Goal: Use online tool/utility: Utilize a website feature to perform a specific function

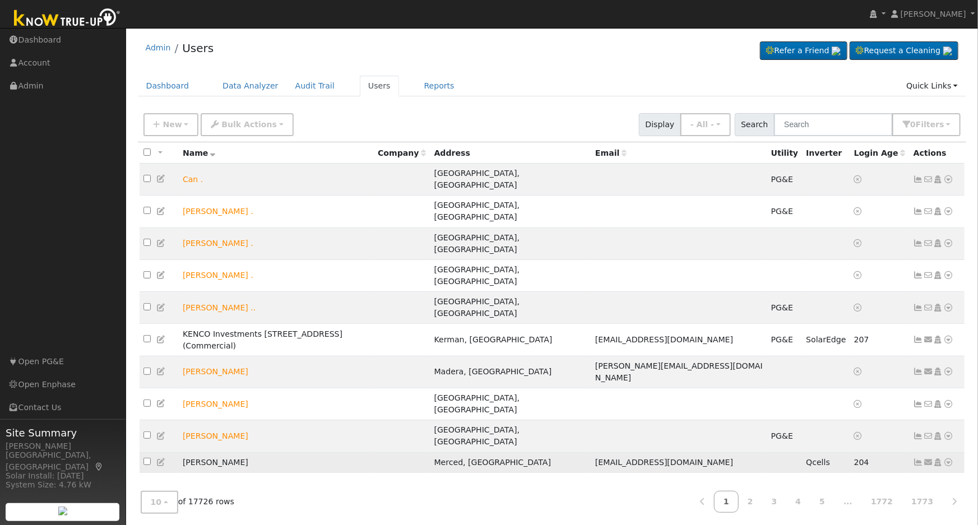
click at [431, 453] on td at bounding box center [402, 463] width 57 height 21
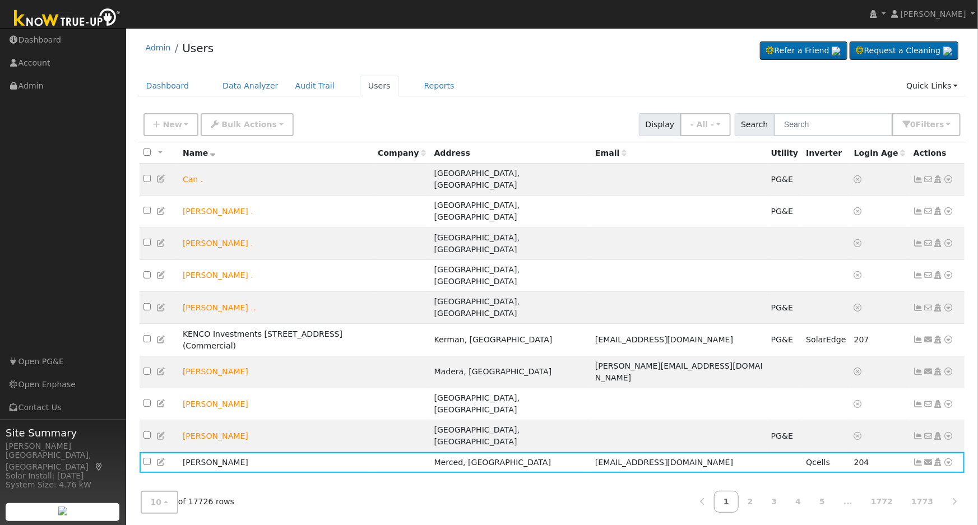
click at [679, 421] on div "All None All on page None on page Name Company Address Email Utility Inverter L…" at bounding box center [552, 312] width 829 height 340
click at [810, 130] on input "text" at bounding box center [833, 124] width 119 height 23
type input "[PERSON_NAME]"
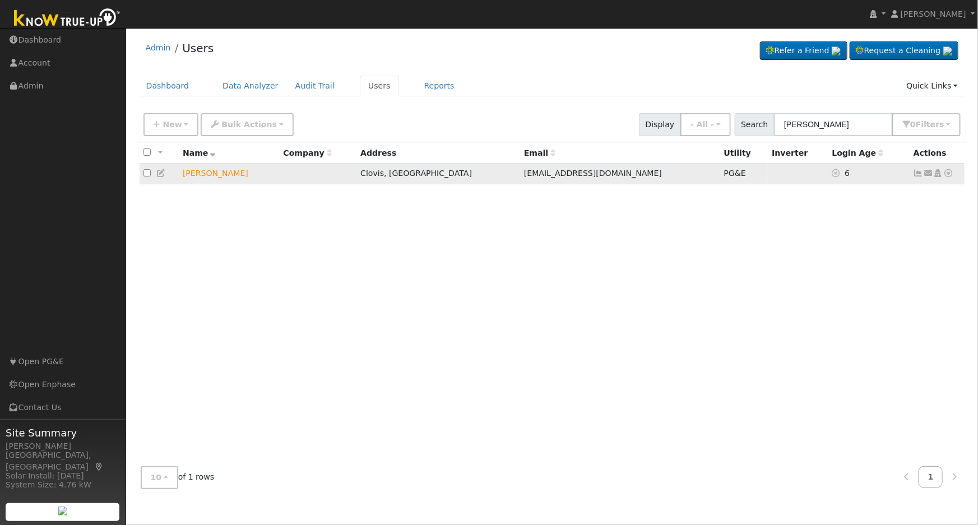
click at [948, 176] on icon at bounding box center [949, 173] width 10 height 8
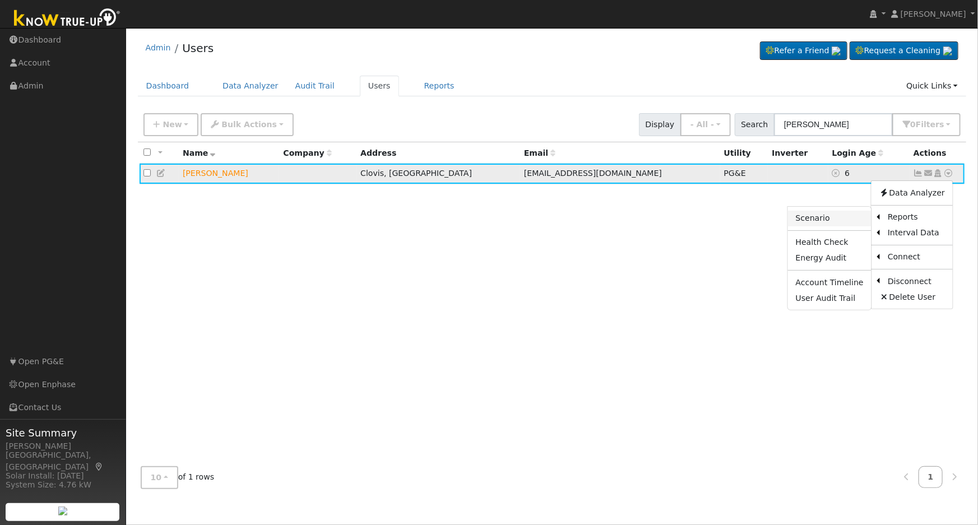
click at [828, 221] on link "Scenario" at bounding box center [830, 219] width 84 height 16
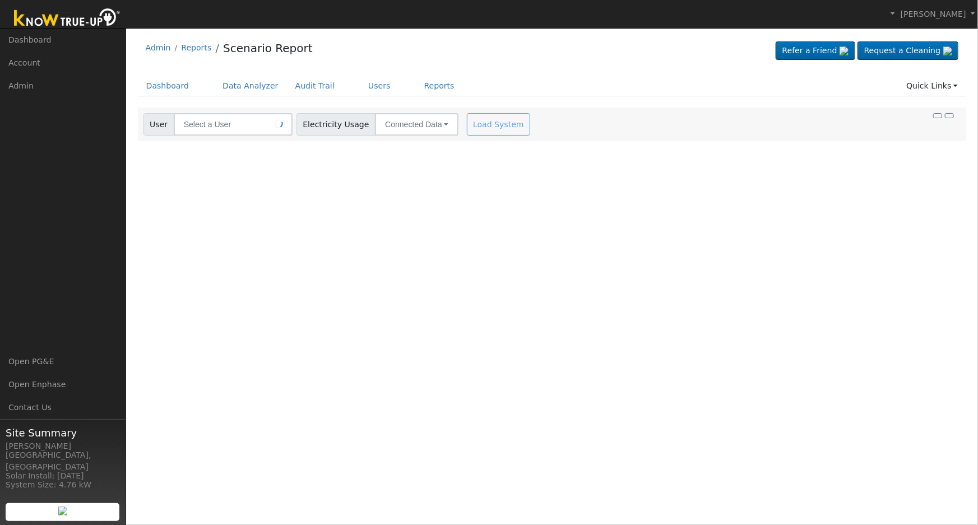
type input "[PERSON_NAME]"
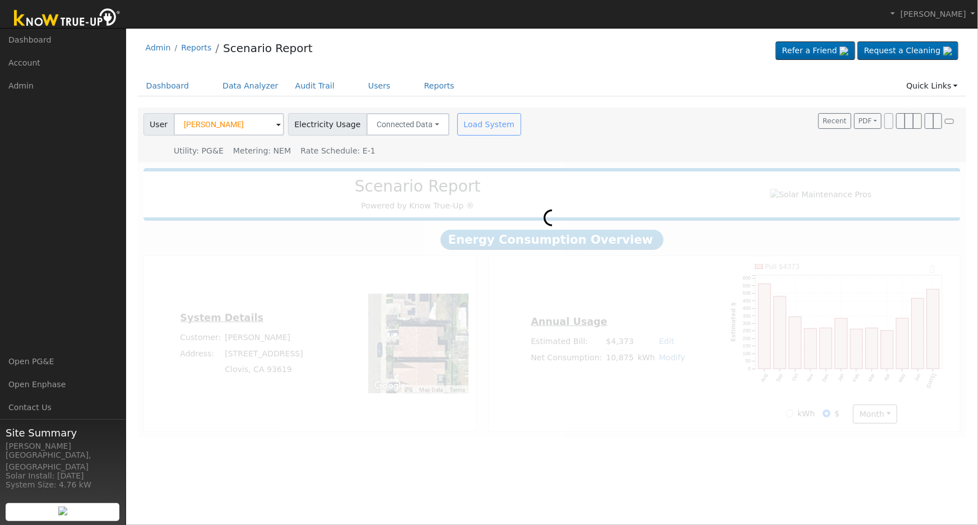
click at [616, 454] on div "User Profile First name Last name Email Email Notifications No Emails No Emails…" at bounding box center [552, 276] width 852 height 497
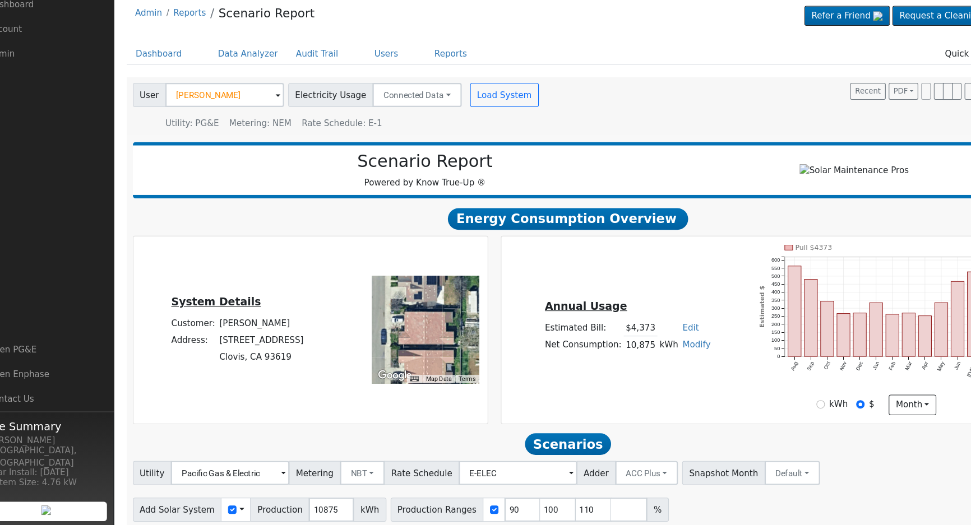
click at [345, 149] on span "Rate Schedule: E-1" at bounding box center [338, 150] width 75 height 9
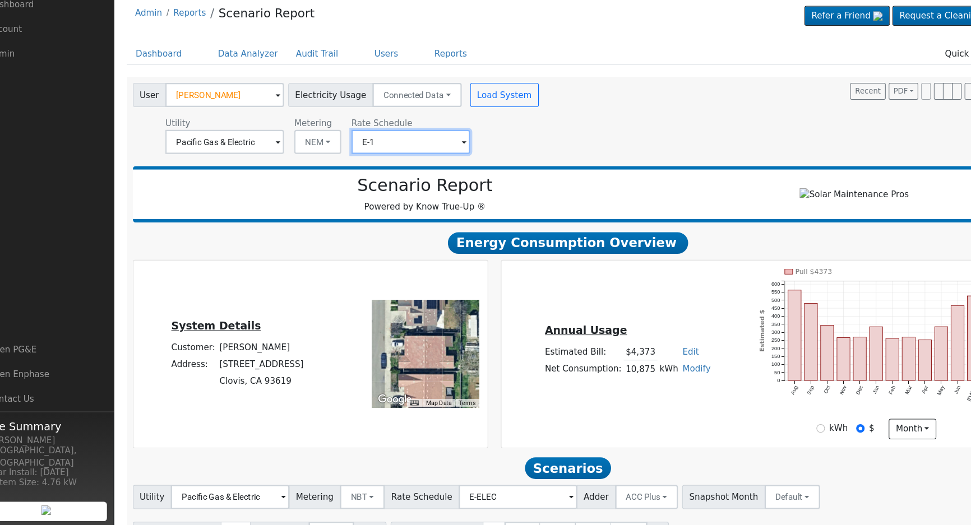
click at [284, 164] on input "E-1" at bounding box center [229, 168] width 110 height 22
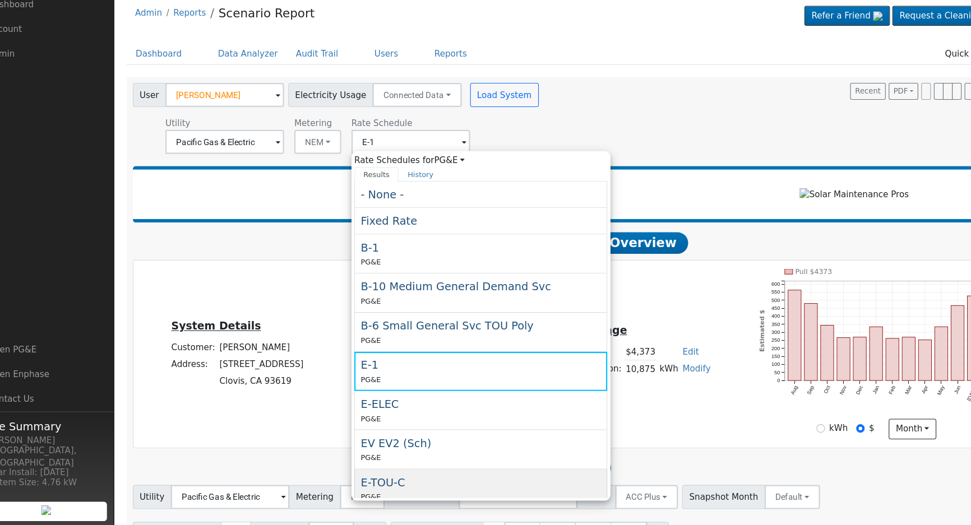
click at [407, 483] on div "E-TOU-C PG&E" at bounding box center [469, 491] width 227 height 27
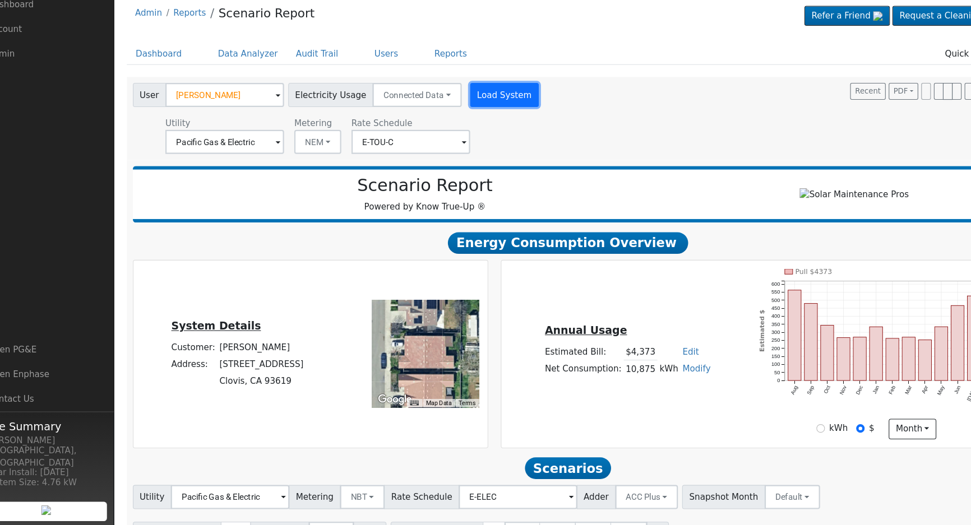
click at [484, 119] on button "Load System" at bounding box center [490, 124] width 64 height 22
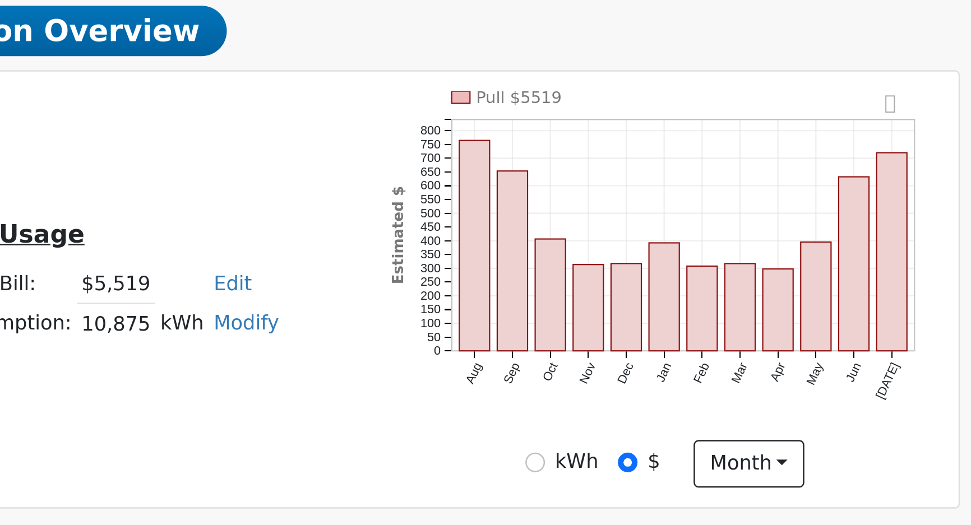
scroll to position [3, 0]
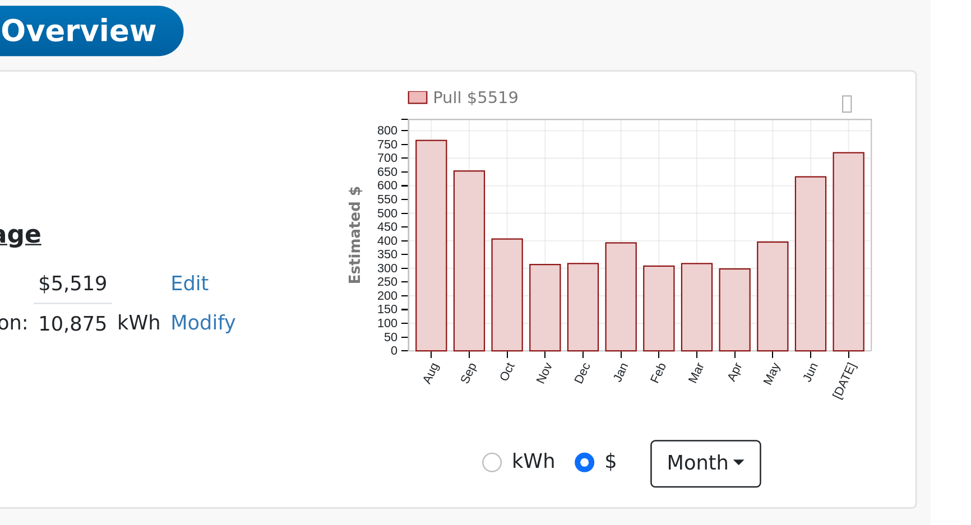
click at [691, 395] on div "Annual Usage Estimated Bill: $5,519 Edit Estimated Bill $ Annual Net Consumptio…" at bounding box center [719, 340] width 463 height 159
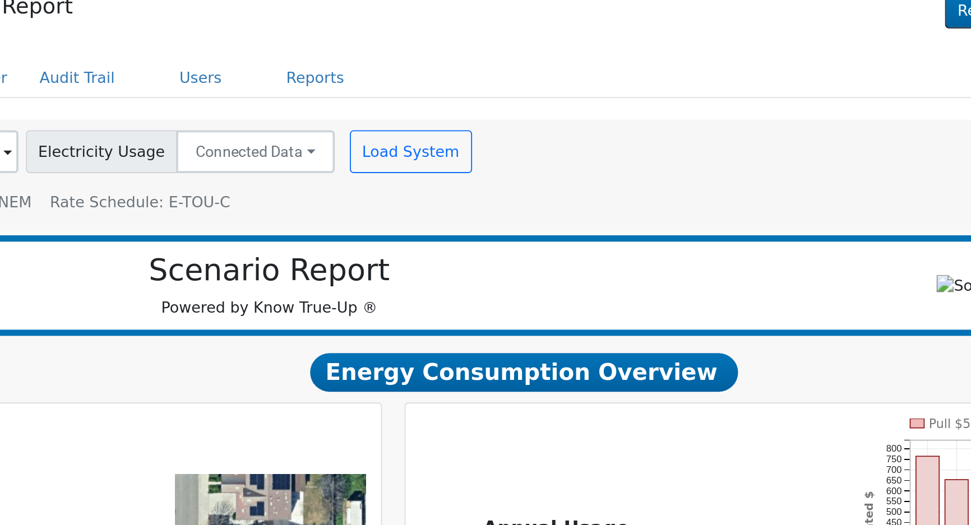
click at [367, 146] on span "Rate Schedule: E-TOU-C" at bounding box center [348, 148] width 94 height 9
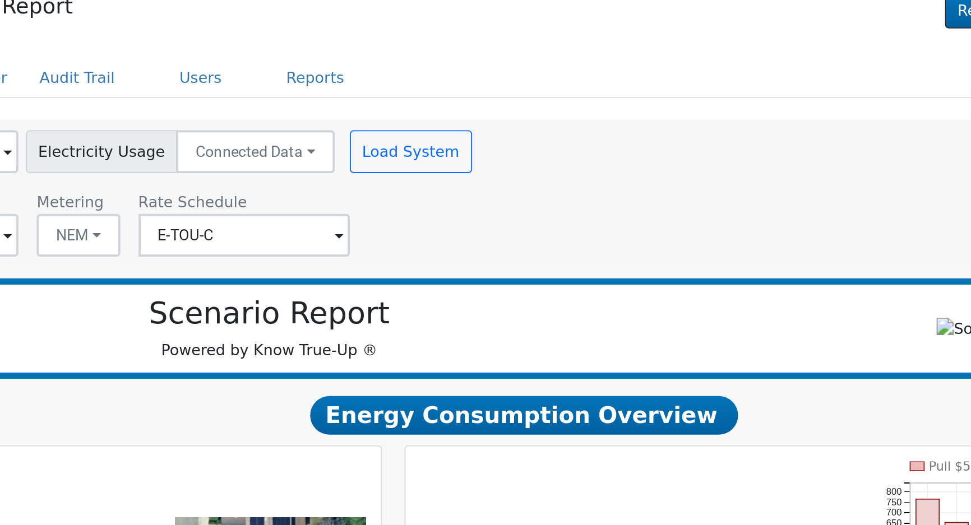
click at [460, 166] on div "Utility Pacific Gas & Electric Metering NEM NEM NBT Rate Schedule E-TOU-C" at bounding box center [333, 157] width 385 height 38
click at [284, 165] on input "E-TOU-C" at bounding box center [229, 165] width 110 height 22
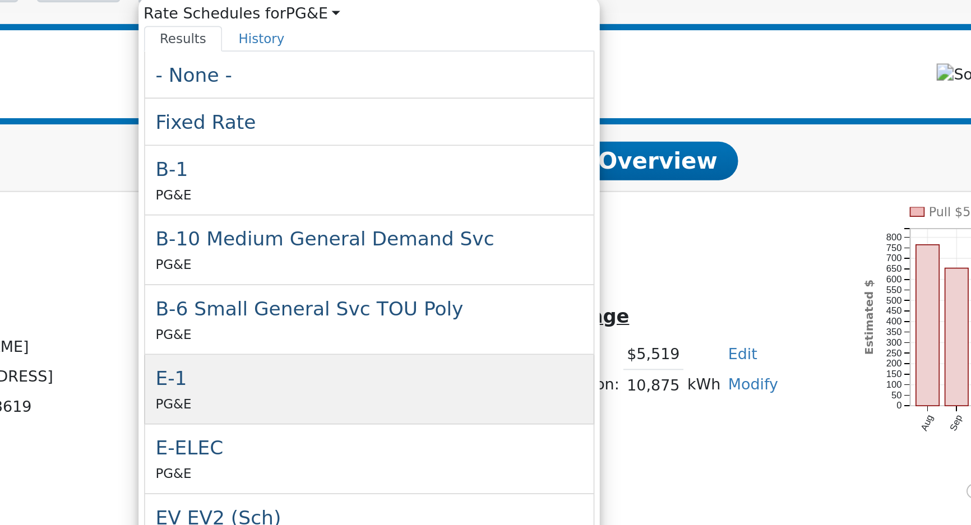
click at [398, 377] on div "E-1 PG&E" at bounding box center [469, 379] width 227 height 27
type input "E-1"
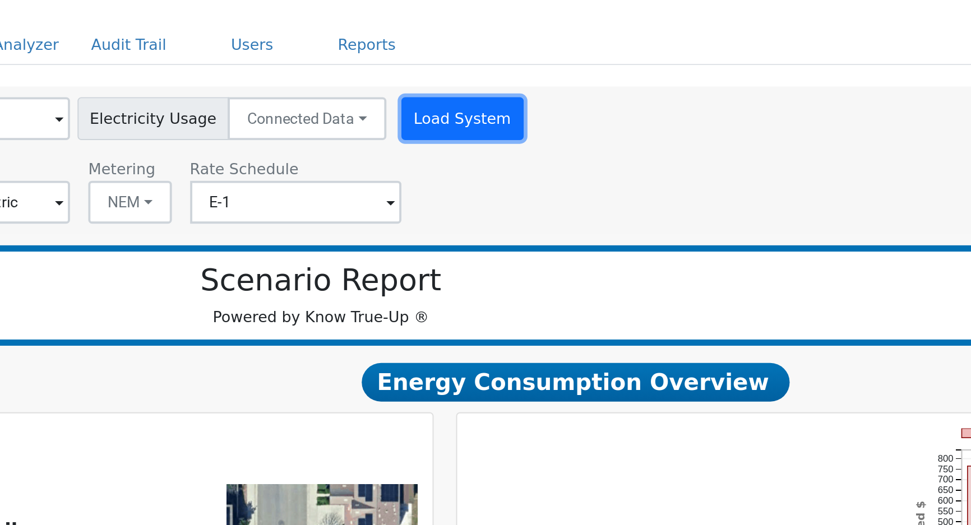
click at [475, 119] on button "Load System" at bounding box center [490, 121] width 64 height 22
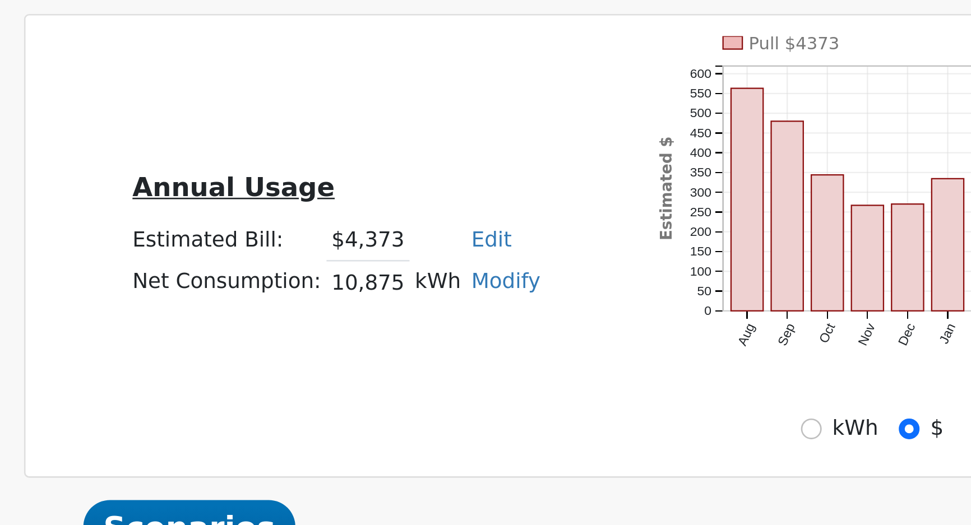
scroll to position [25, 0]
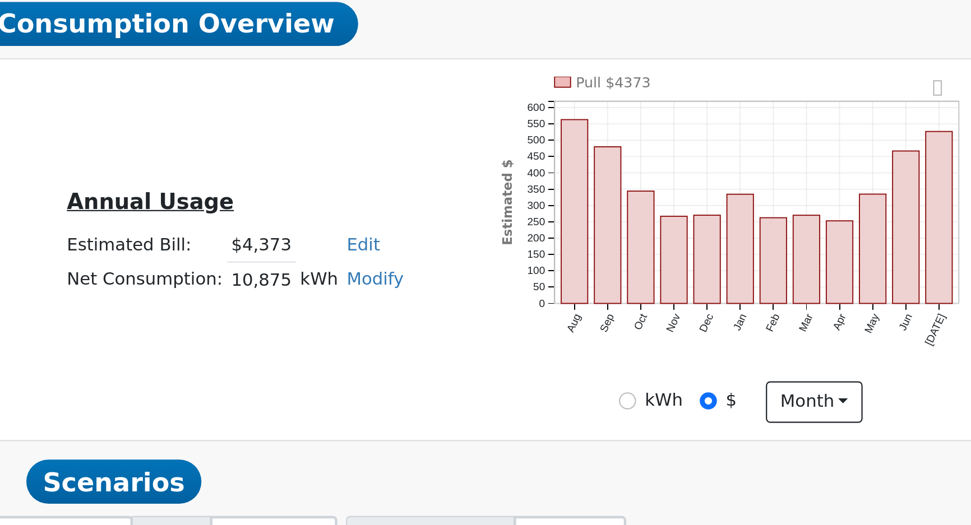
drag, startPoint x: 704, startPoint y: 387, endPoint x: 788, endPoint y: 389, distance: 83.6
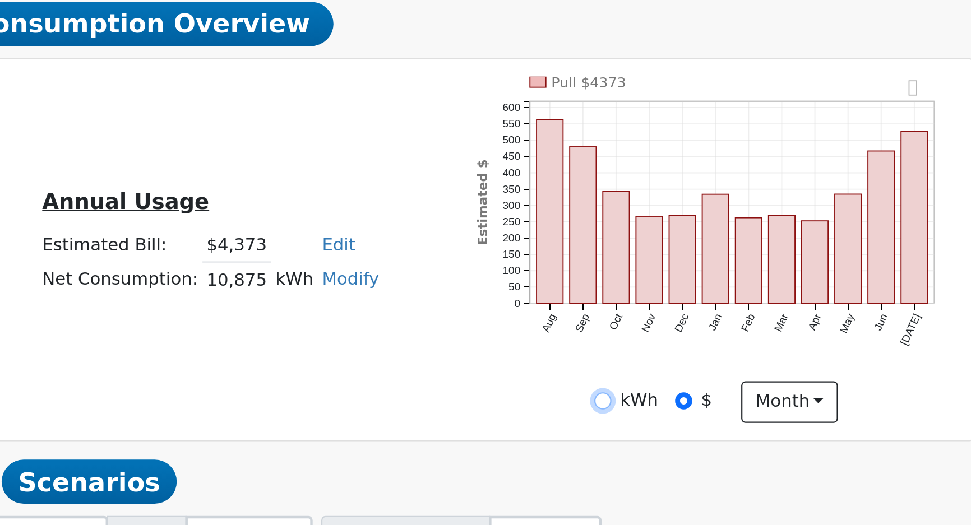
click at [784, 387] on input "kWh" at bounding box center [784, 388] width 8 height 8
radio input "true"
radio input "false"
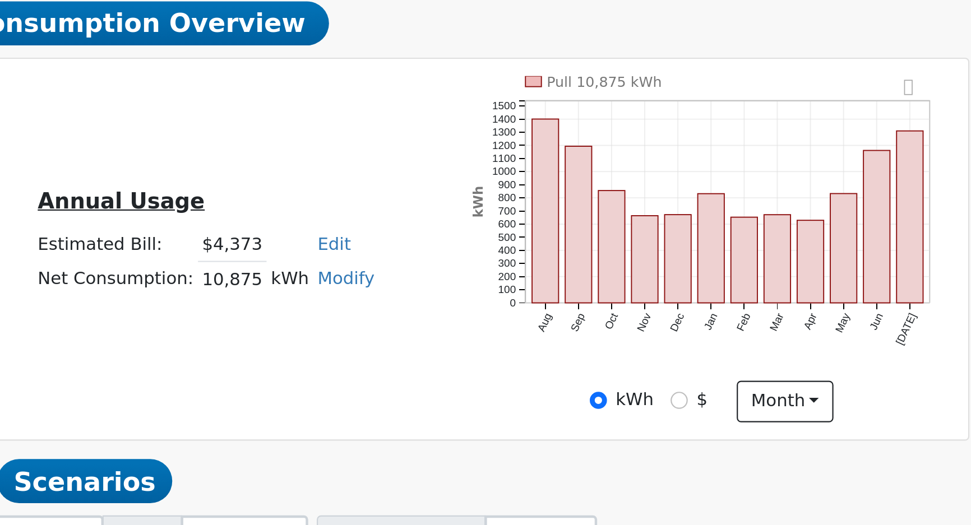
drag, startPoint x: 806, startPoint y: 399, endPoint x: 818, endPoint y: 399, distance: 11.2
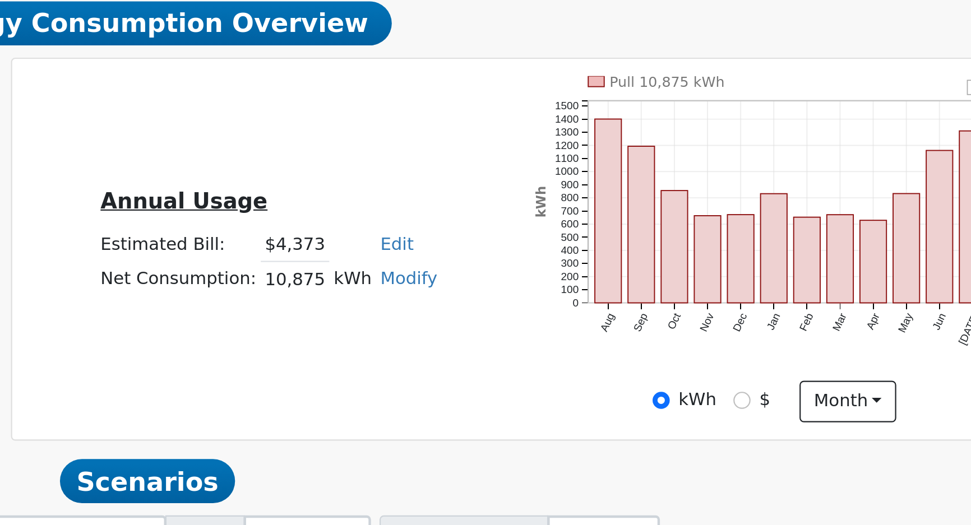
drag, startPoint x: 696, startPoint y: 400, endPoint x: 655, endPoint y: 403, distance: 41.0
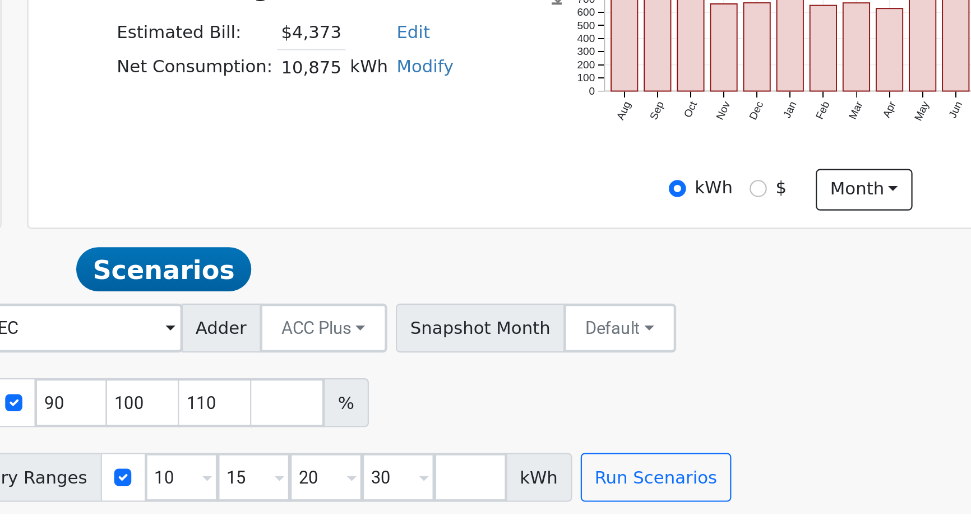
scroll to position [47, 0]
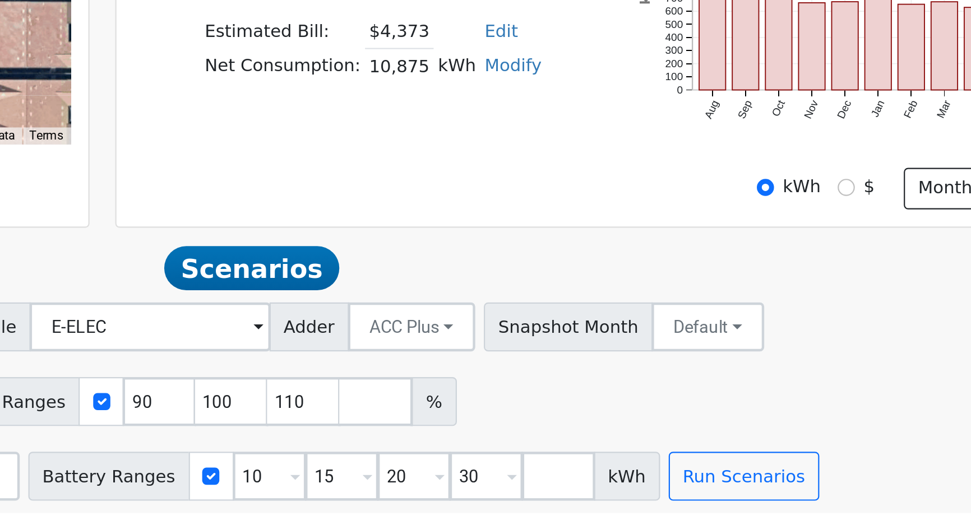
drag, startPoint x: 632, startPoint y: 387, endPoint x: 547, endPoint y: 386, distance: 85.2
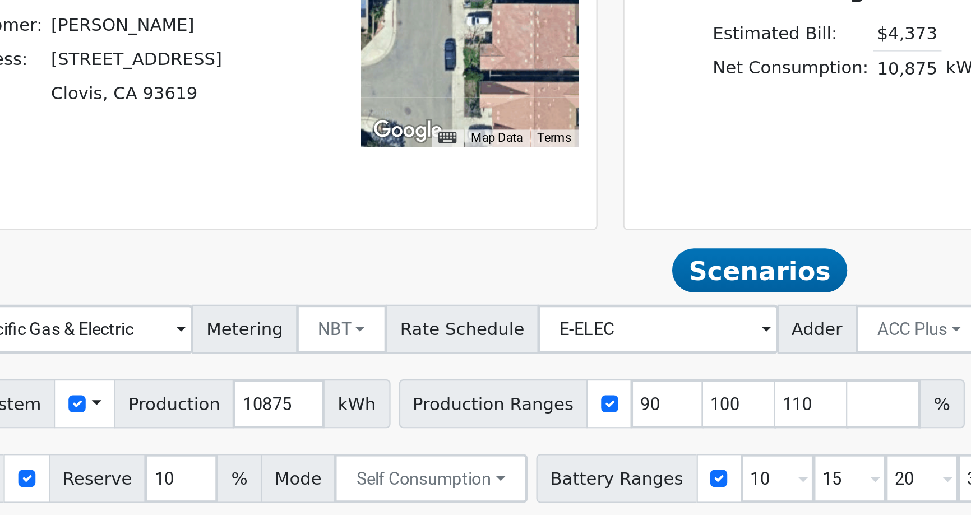
drag, startPoint x: 603, startPoint y: 389, endPoint x: 336, endPoint y: 385, distance: 266.4
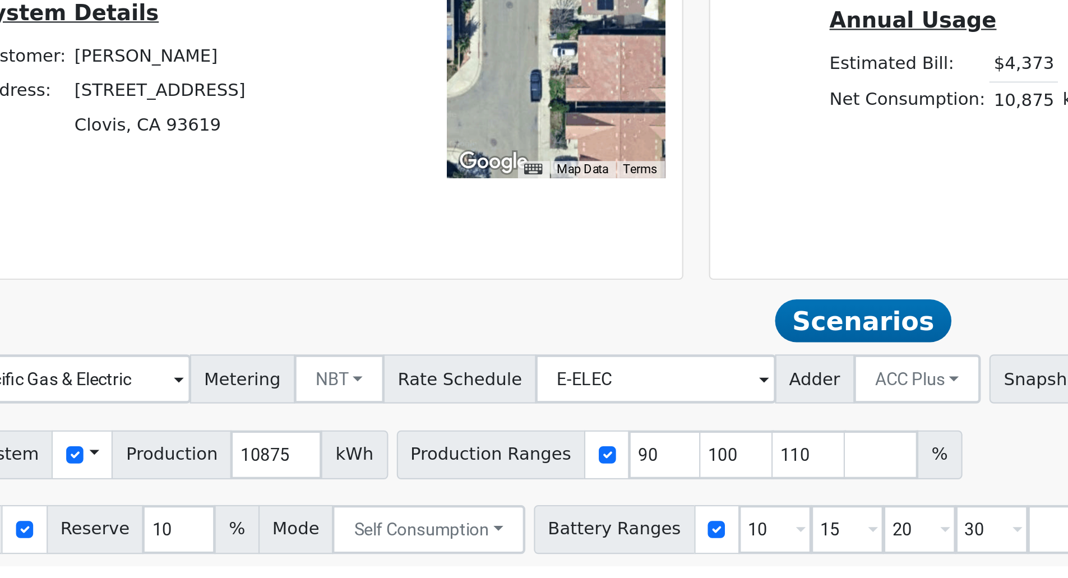
scroll to position [12, 0]
click at [490, 516] on input "90" at bounding box center [507, 521] width 34 height 22
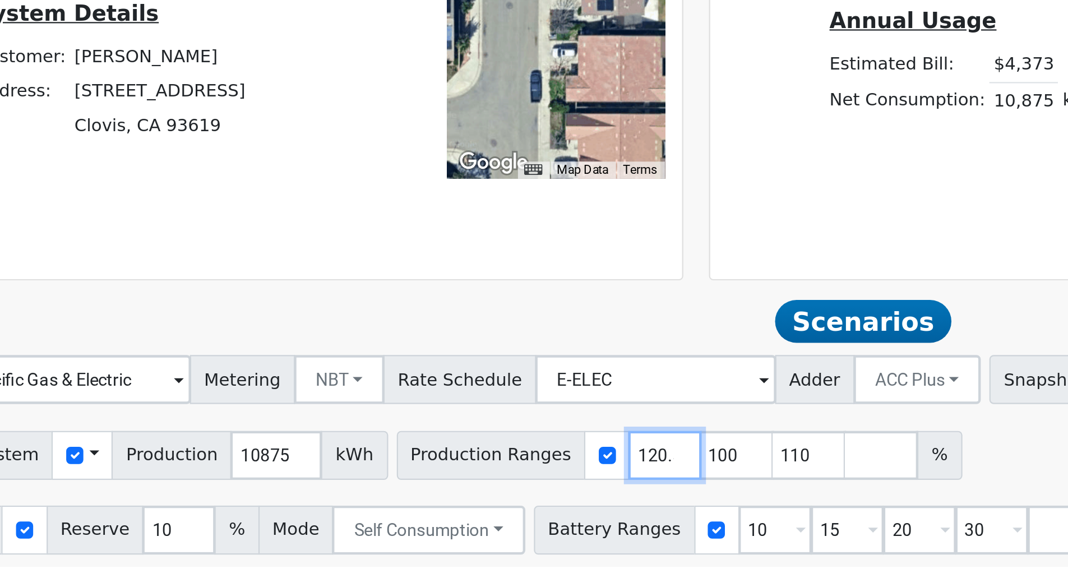
scroll to position [0, 3]
type input "100"
type input "110"
type input "120.5"
click at [523, 524] on input "110" at bounding box center [540, 521] width 34 height 22
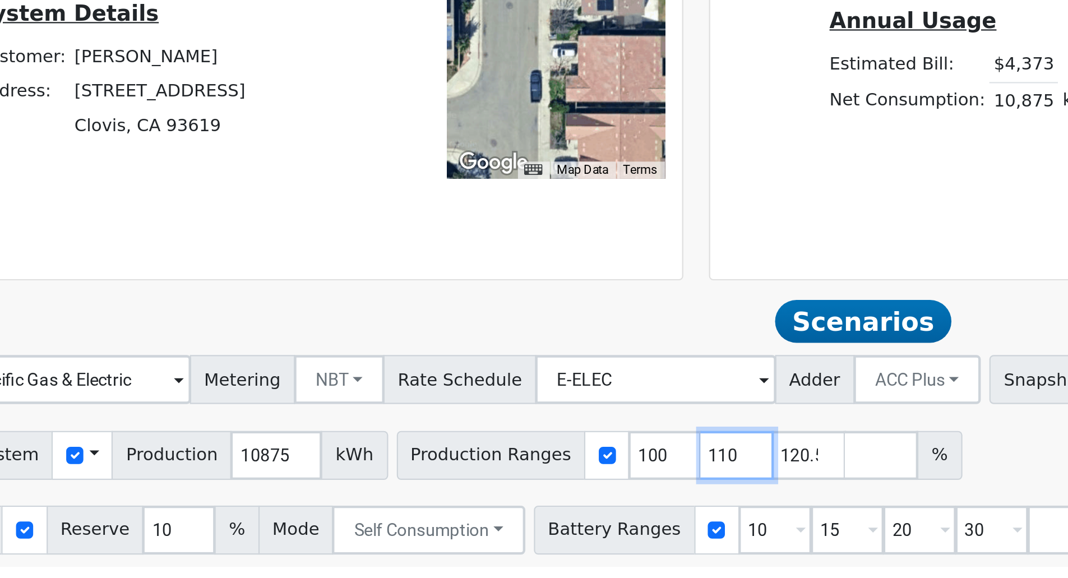
scroll to position [0, 0]
click at [523, 524] on input "110" at bounding box center [540, 521] width 34 height 22
type input "120.5"
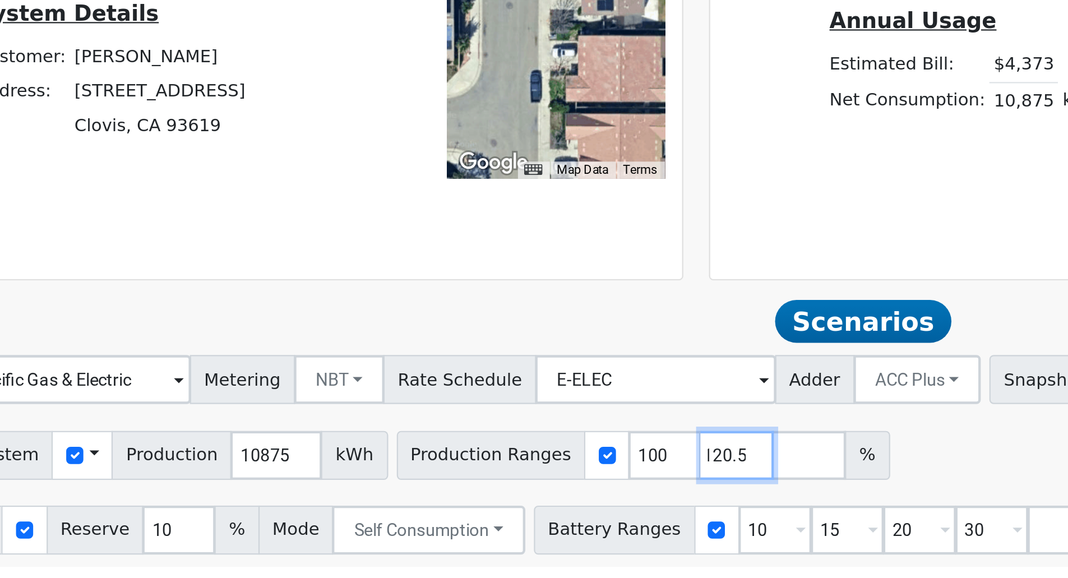
type input "120.5"
click at [490, 523] on input "100" at bounding box center [507, 521] width 34 height 22
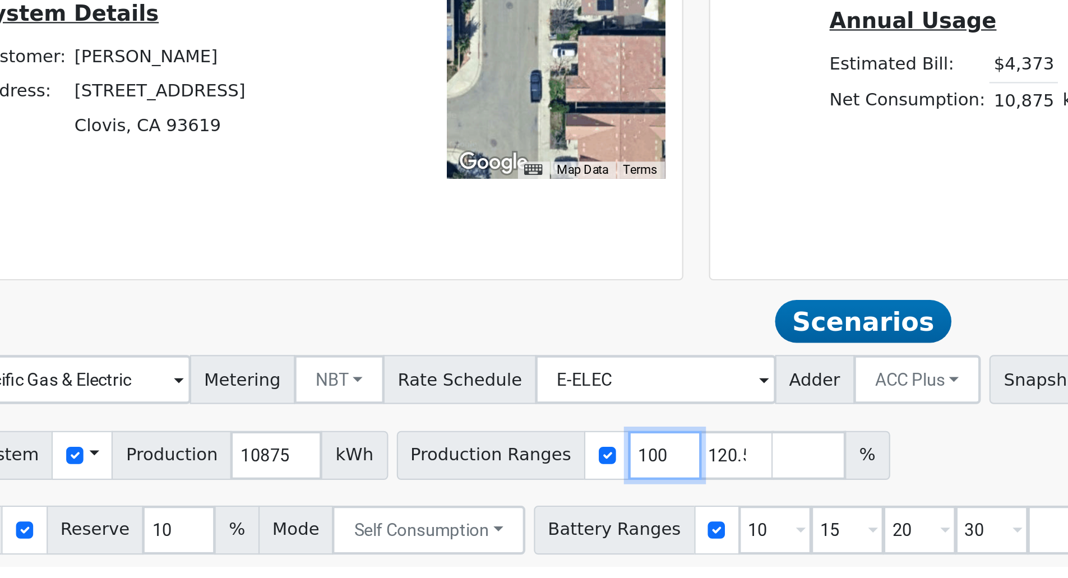
type input "120.5"
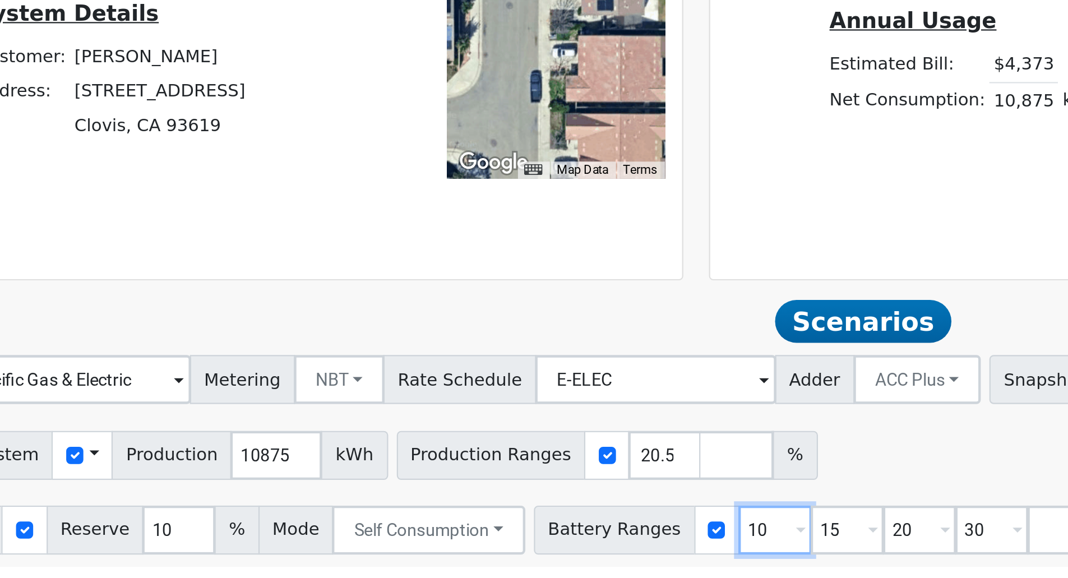
click at [540, 525] on input "10" at bounding box center [557, 555] width 34 height 22
type input "15"
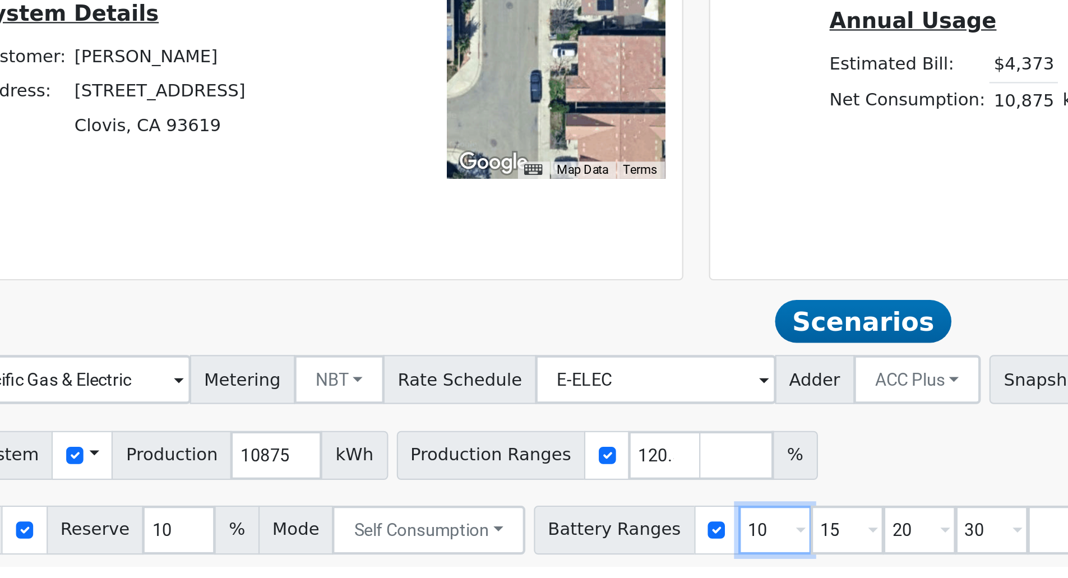
type input "20"
type input "30"
click at [540, 525] on input "15" at bounding box center [557, 555] width 34 height 22
type input "20"
type input "30"
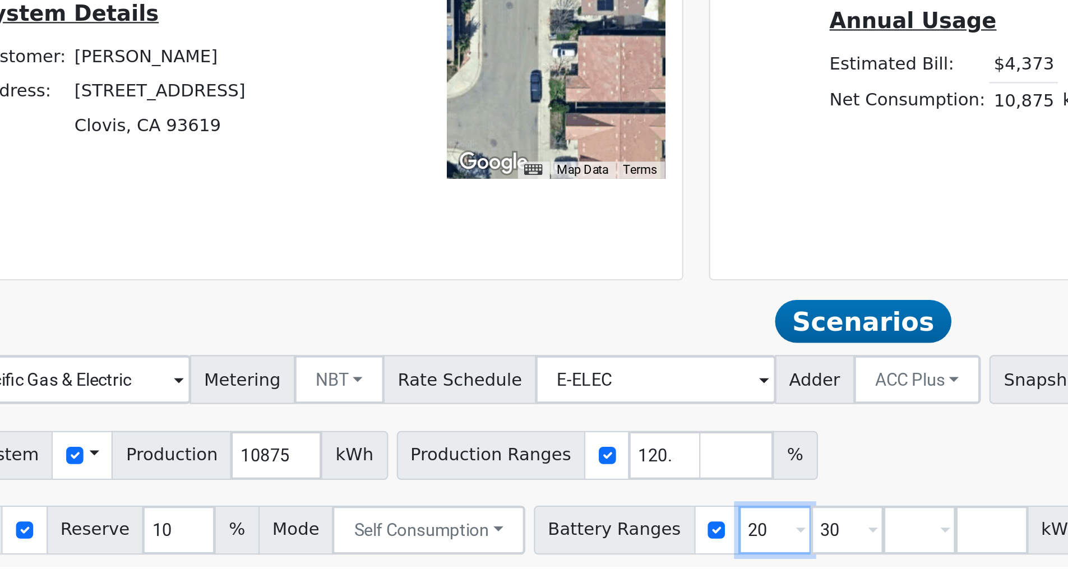
click at [540, 525] on input "20" at bounding box center [557, 555] width 34 height 22
type input "30"
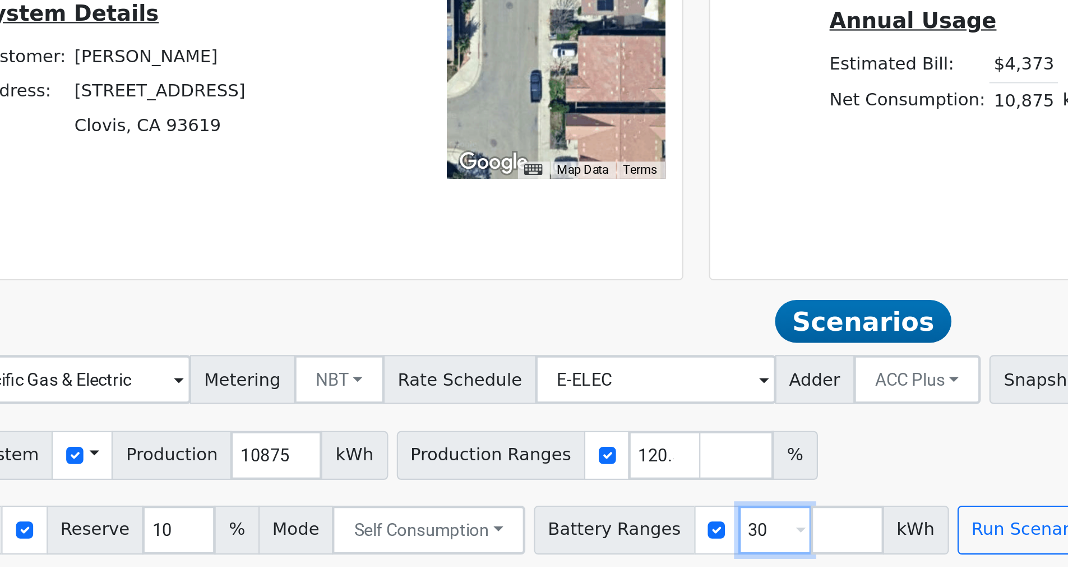
click at [540, 525] on input "30" at bounding box center [557, 555] width 34 height 22
type input "20"
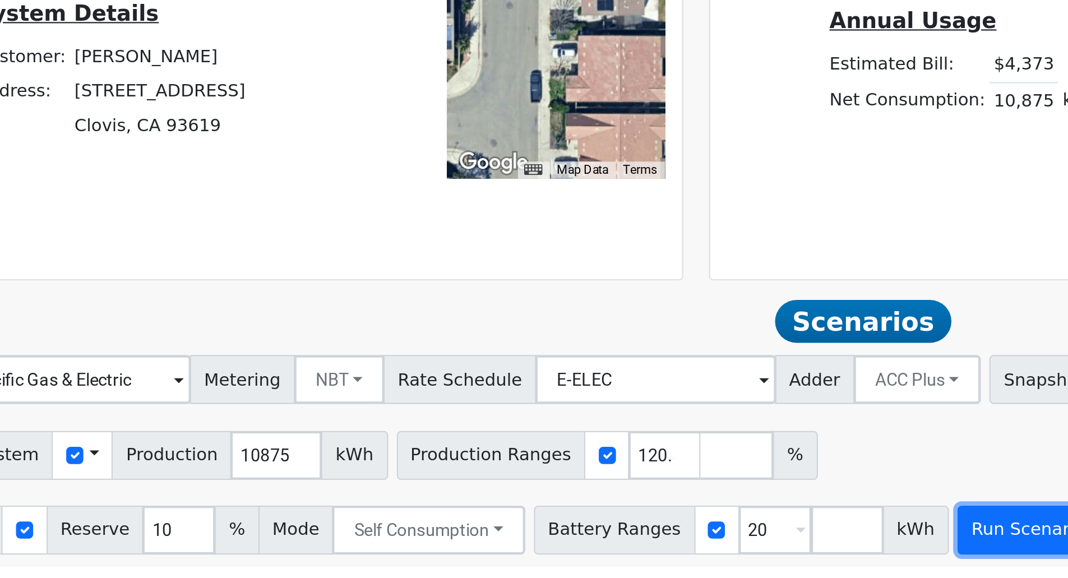
click at [647, 525] on button "Run Scenarios" at bounding box center [674, 555] width 69 height 22
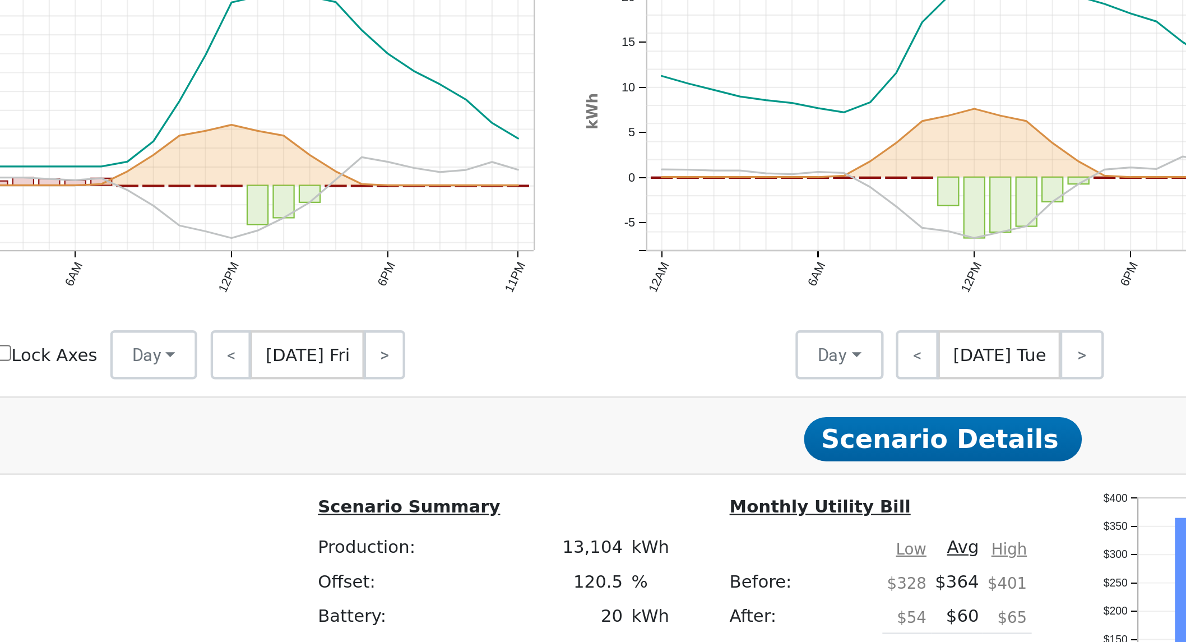
scroll to position [449, 0]
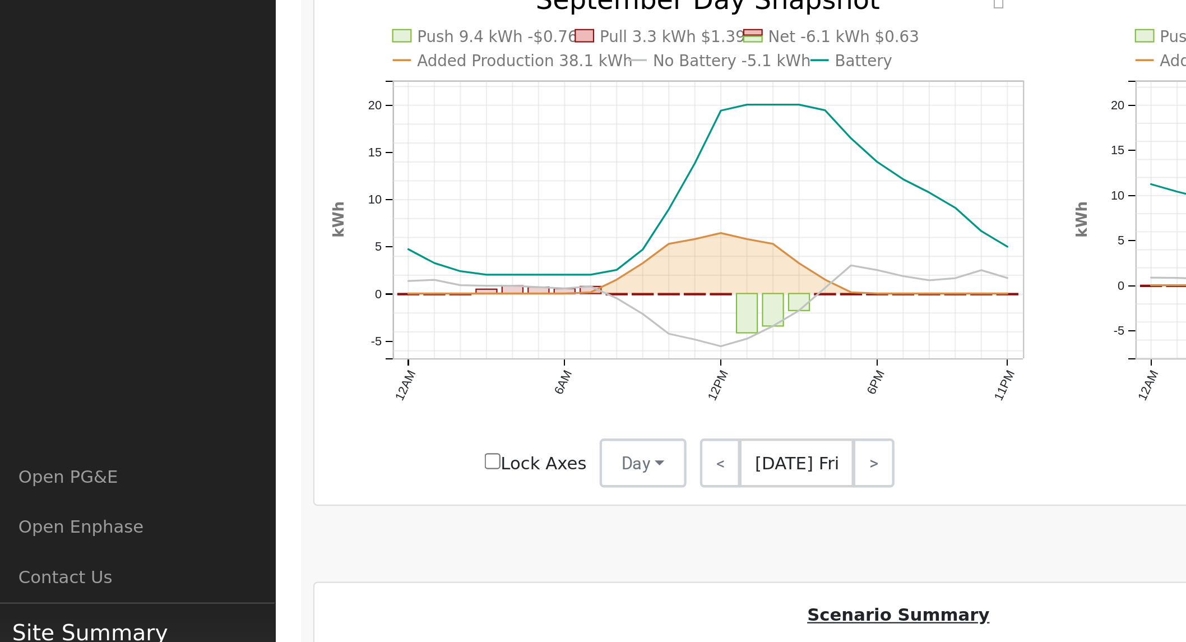
drag, startPoint x: 470, startPoint y: 463, endPoint x: 143, endPoint y: 451, distance: 327.1
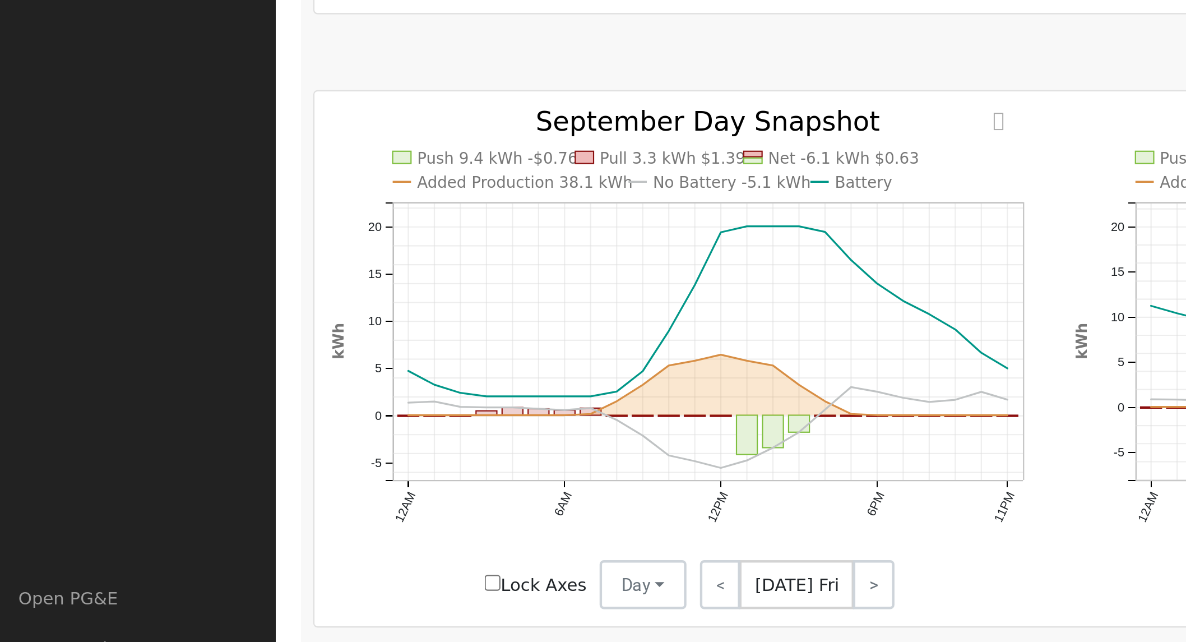
scroll to position [448, 0]
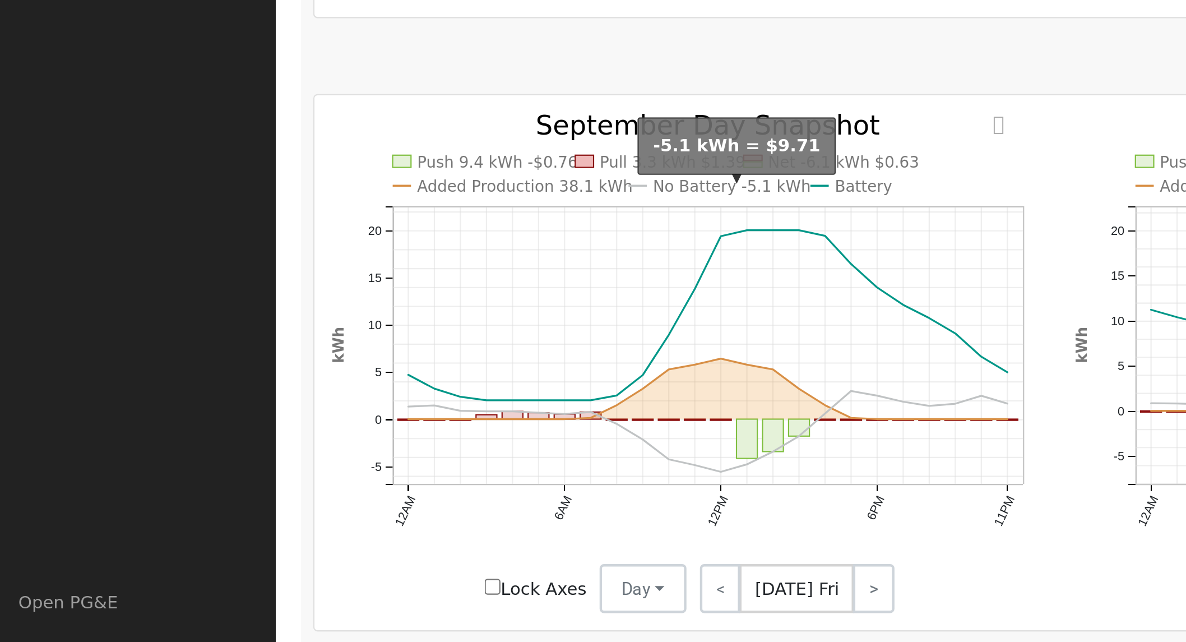
click at [329, 292] on text "No Battery -5.1 kWh" at bounding box center [335, 288] width 72 height 8
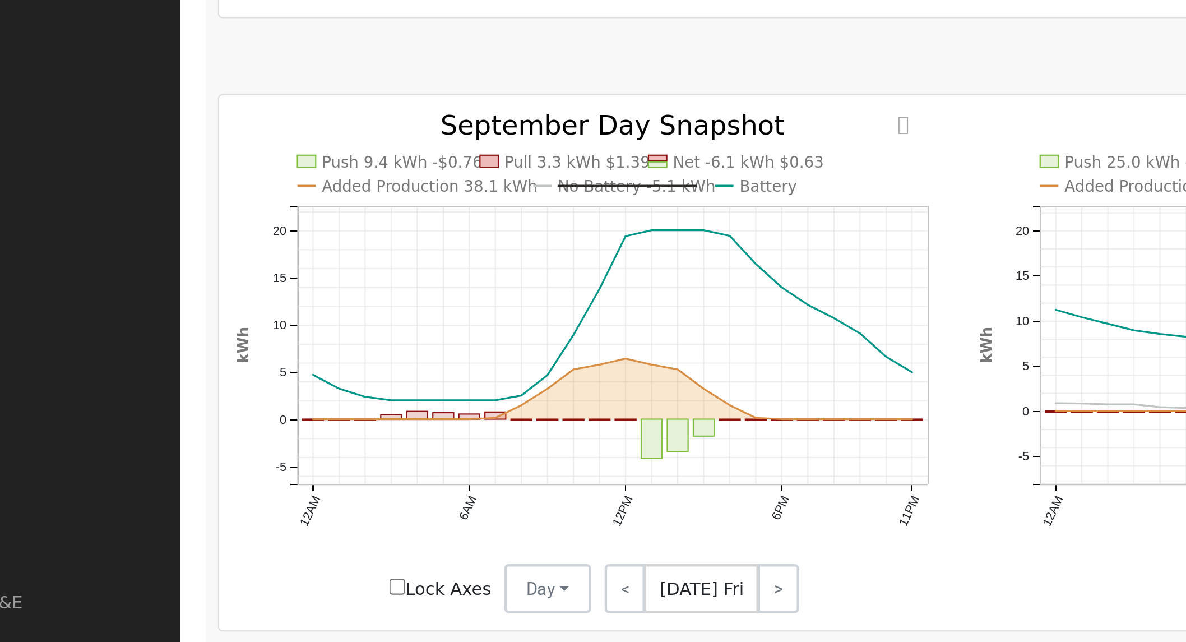
drag, startPoint x: 359, startPoint y: 441, endPoint x: 384, endPoint y: 440, distance: 24.7
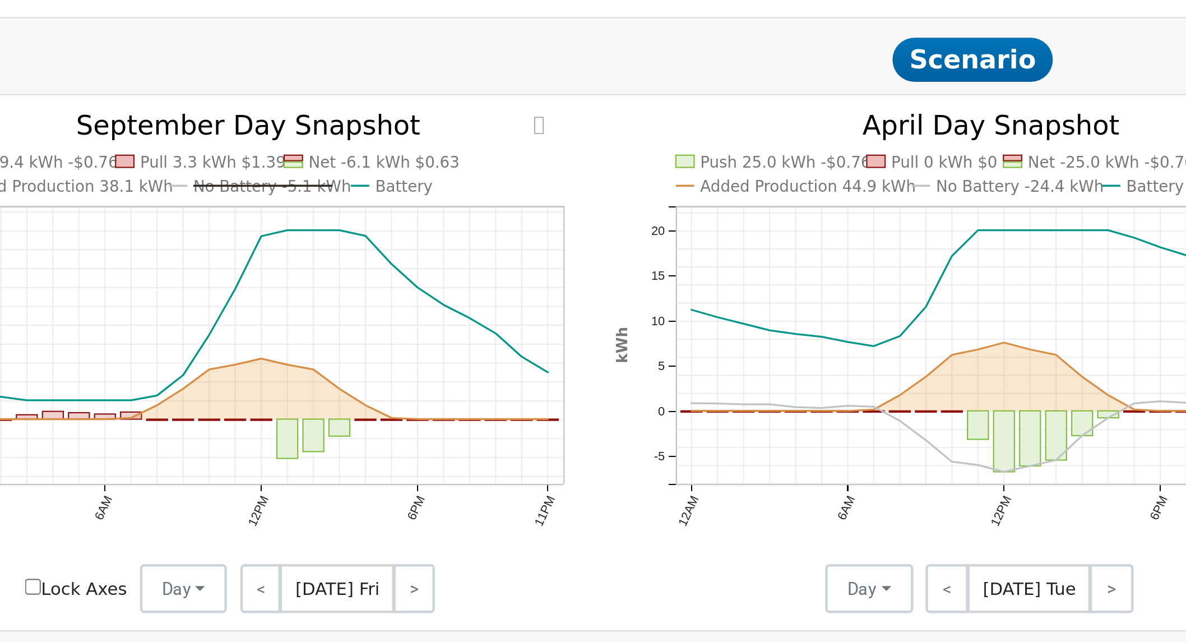
drag, startPoint x: 422, startPoint y: 440, endPoint x: 564, endPoint y: 444, distance: 141.3
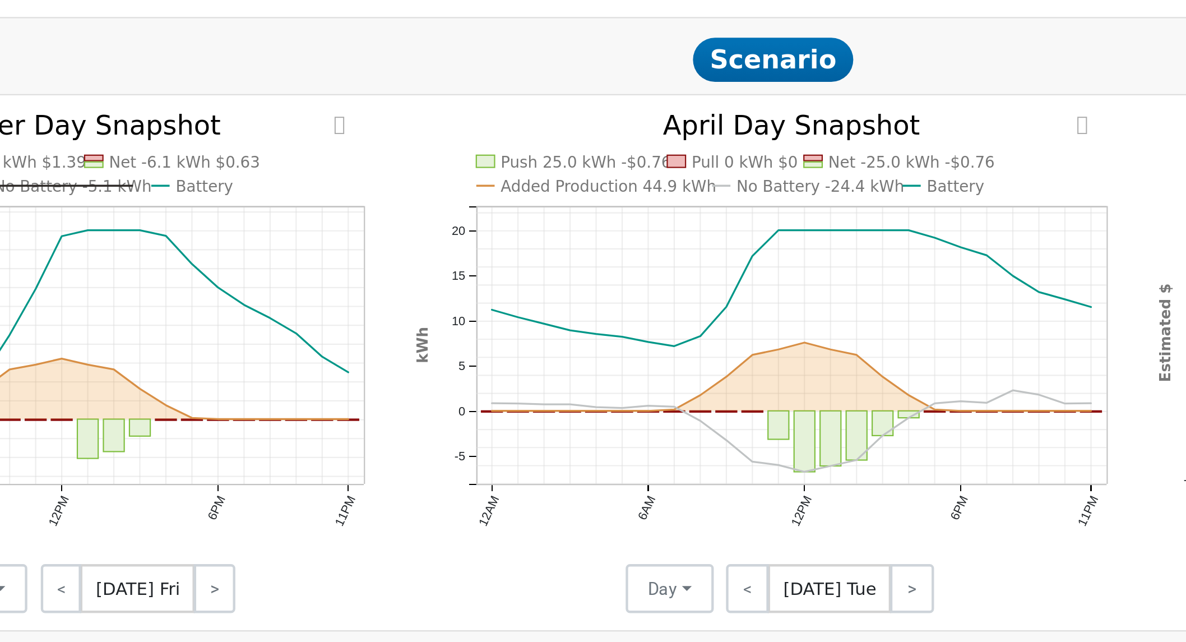
drag, startPoint x: 593, startPoint y: 443, endPoint x: 643, endPoint y: 442, distance: 49.4
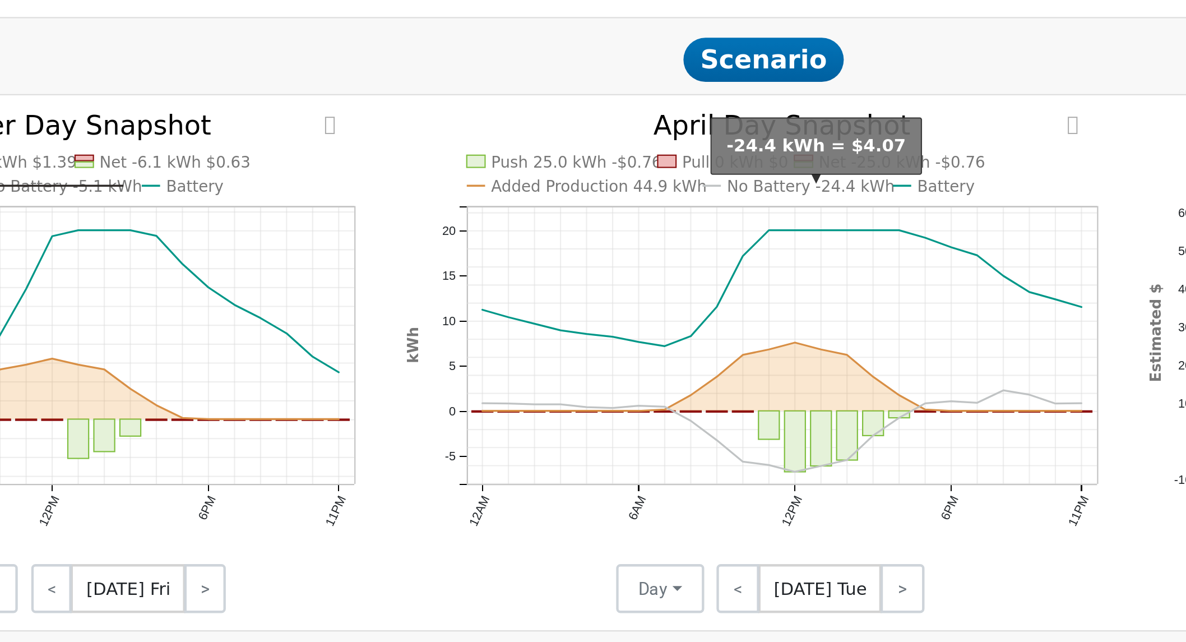
click at [657, 292] on text "No Battery -24.4 kWh" at bounding box center [678, 288] width 77 height 8
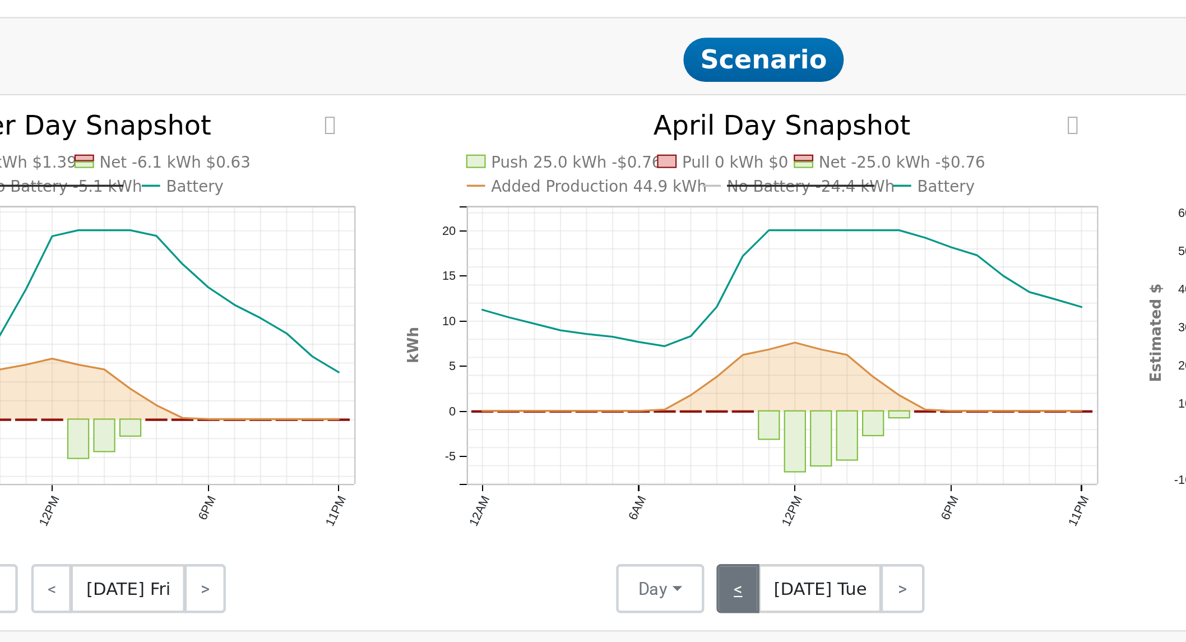
click at [647, 477] on link "<" at bounding box center [645, 472] width 20 height 22
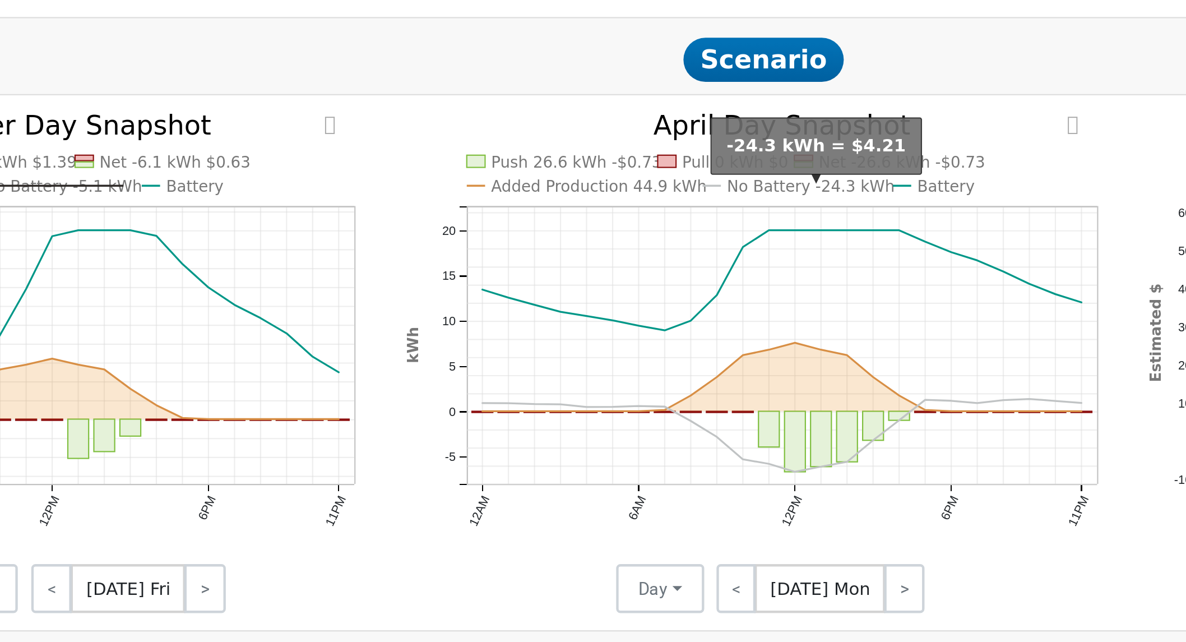
click at [669, 291] on text "No Battery -24.3 kWh" at bounding box center [678, 288] width 77 height 8
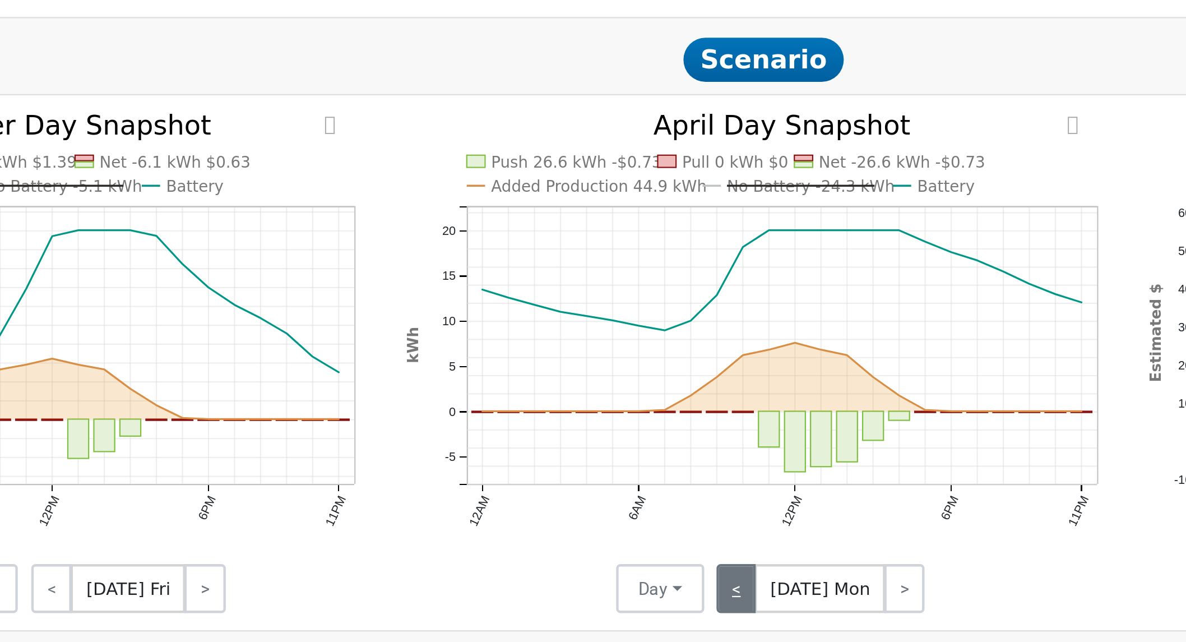
click at [644, 480] on link "<" at bounding box center [644, 472] width 18 height 22
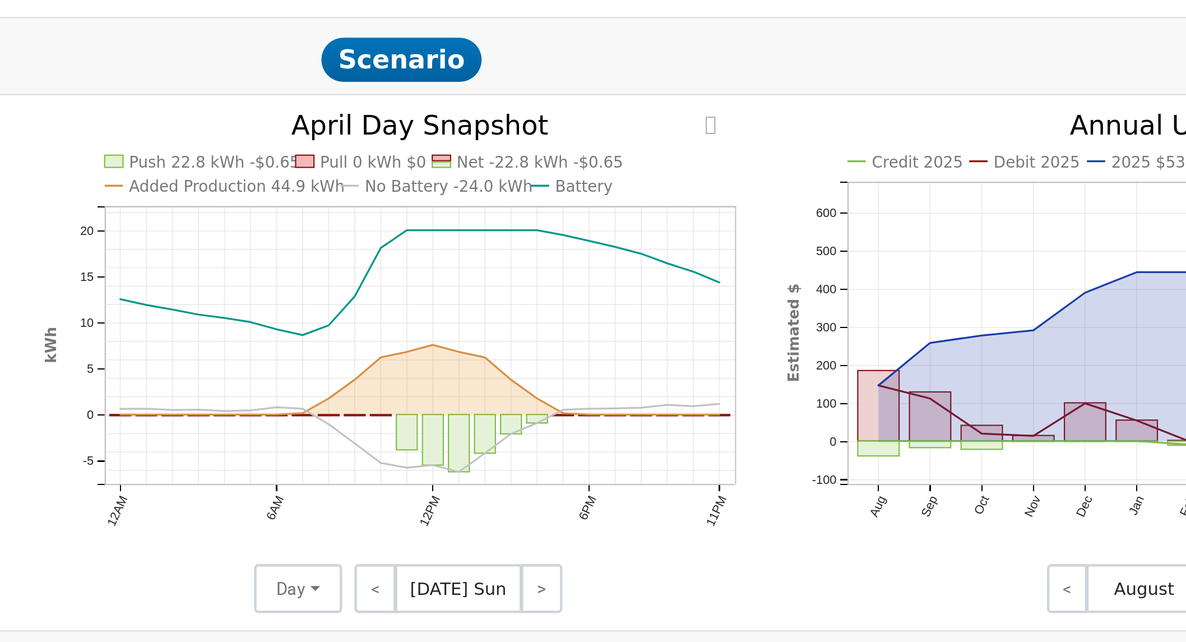
drag, startPoint x: 570, startPoint y: 450, endPoint x: 783, endPoint y: 452, distance: 213.1
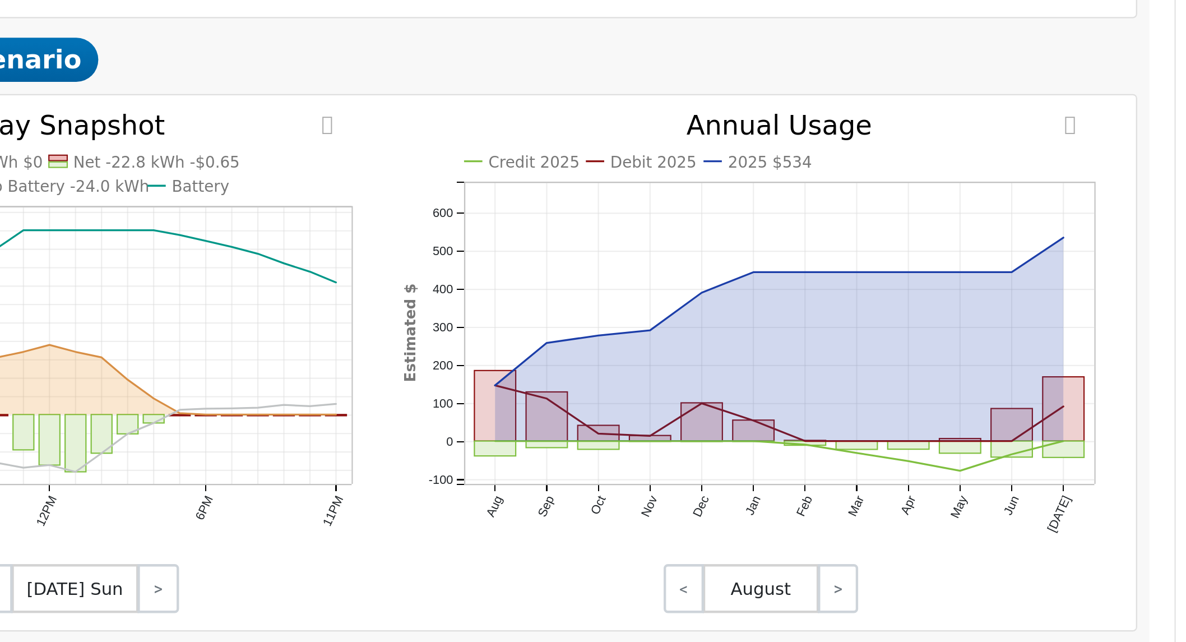
drag, startPoint x: 855, startPoint y: 453, endPoint x: 990, endPoint y: 455, distance: 135.2
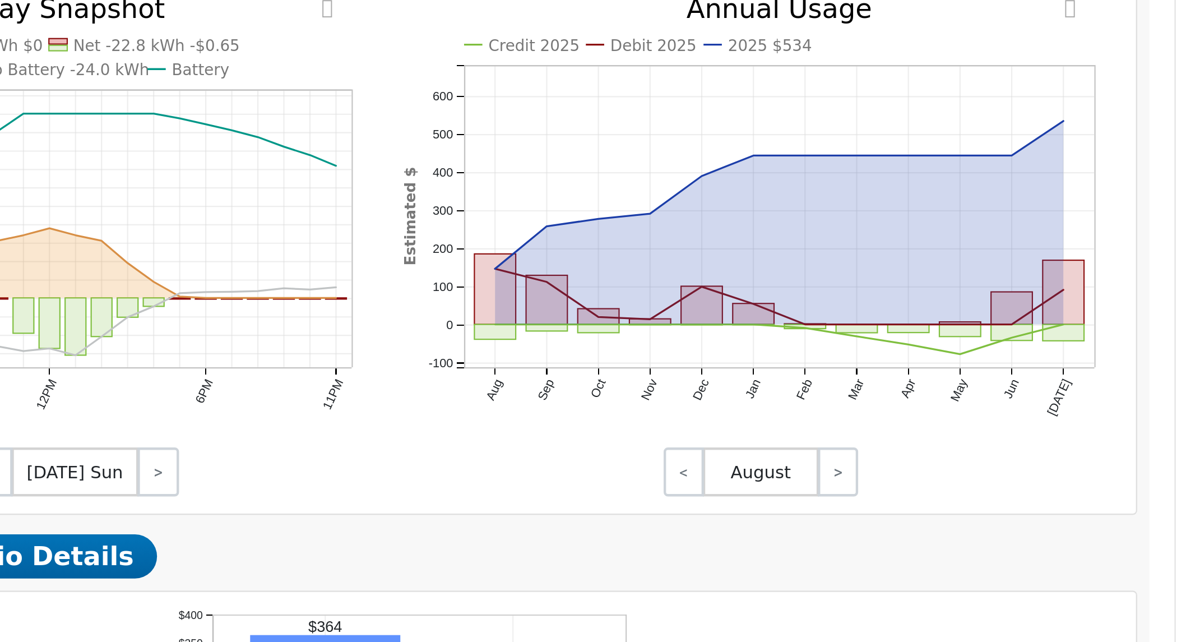
scroll to position [449, 0]
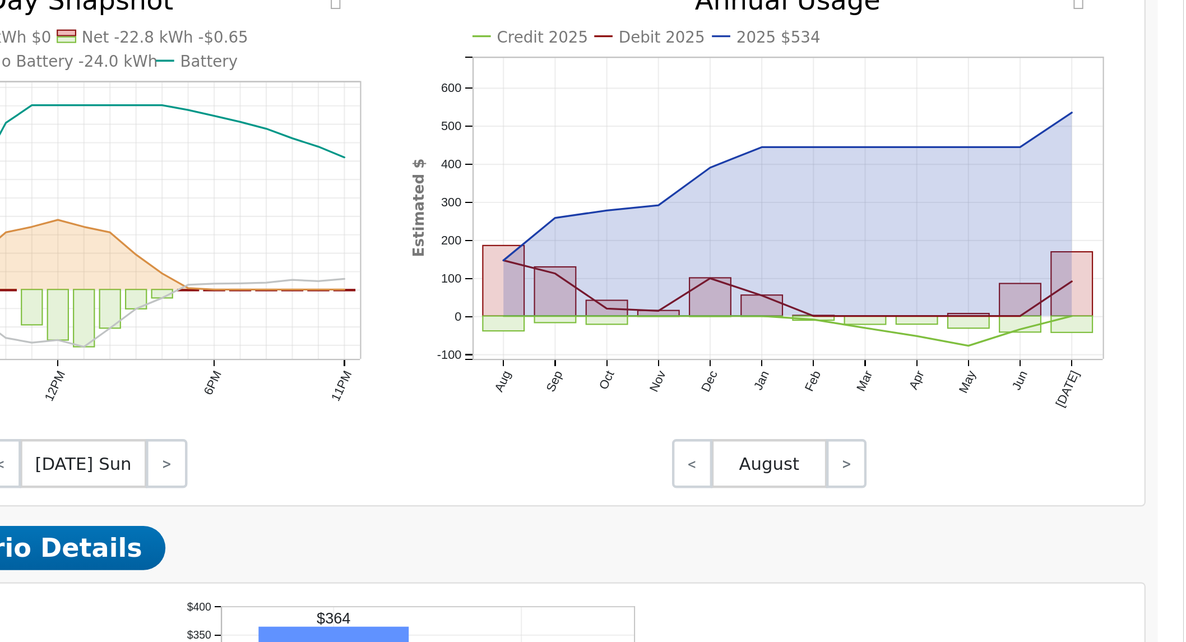
drag, startPoint x: 912, startPoint y: 468, endPoint x: 890, endPoint y: 467, distance: 21.3
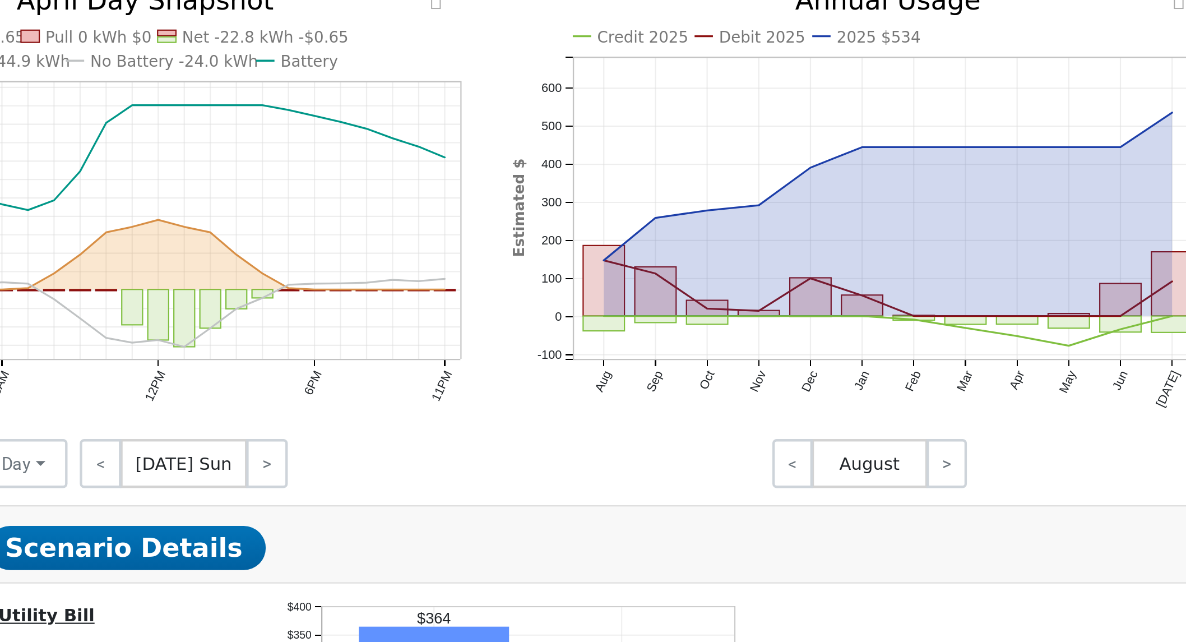
drag, startPoint x: 933, startPoint y: 463, endPoint x: 844, endPoint y: 464, distance: 88.6
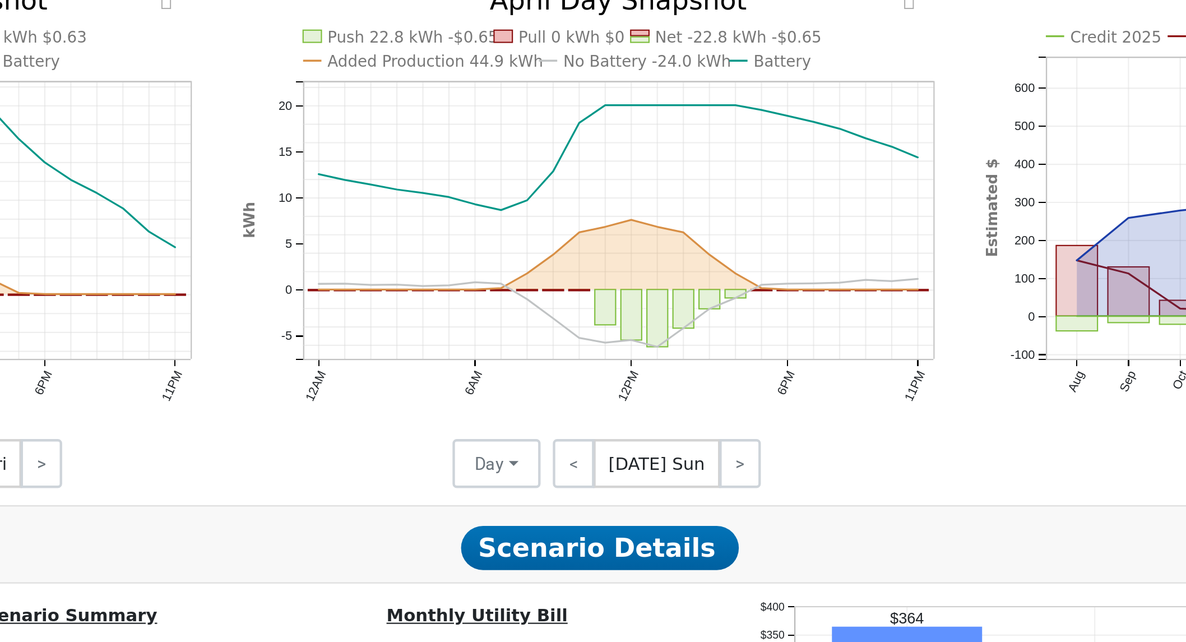
drag, startPoint x: 839, startPoint y: 463, endPoint x: 678, endPoint y: 463, distance: 161.5
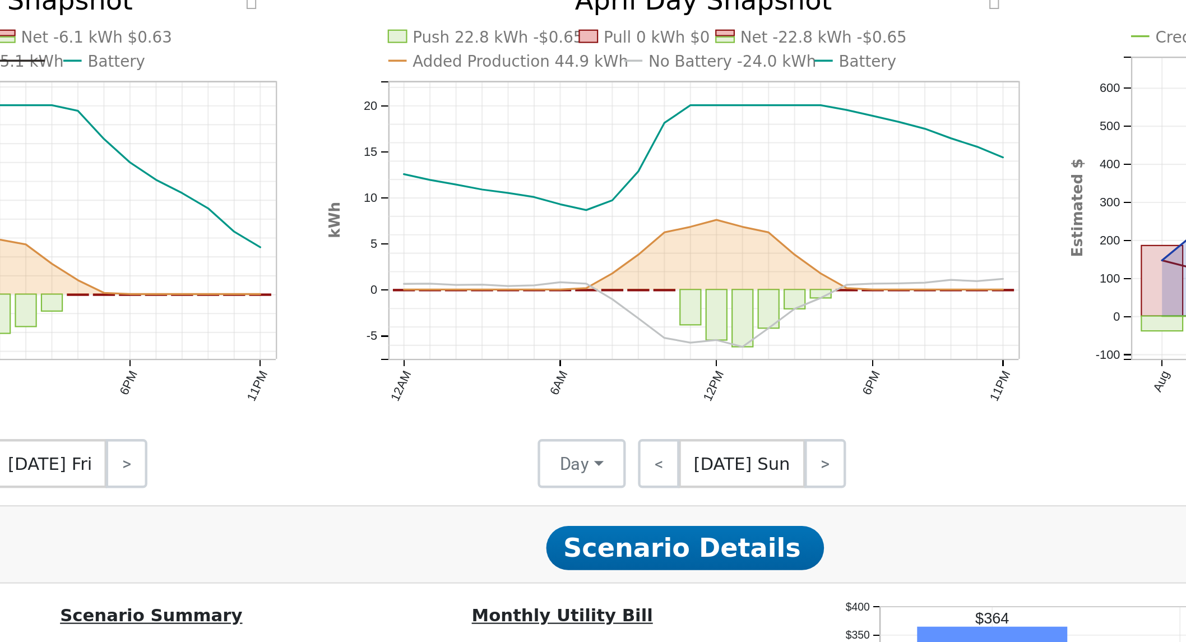
drag, startPoint x: 604, startPoint y: 463, endPoint x: 580, endPoint y: 461, distance: 24.2
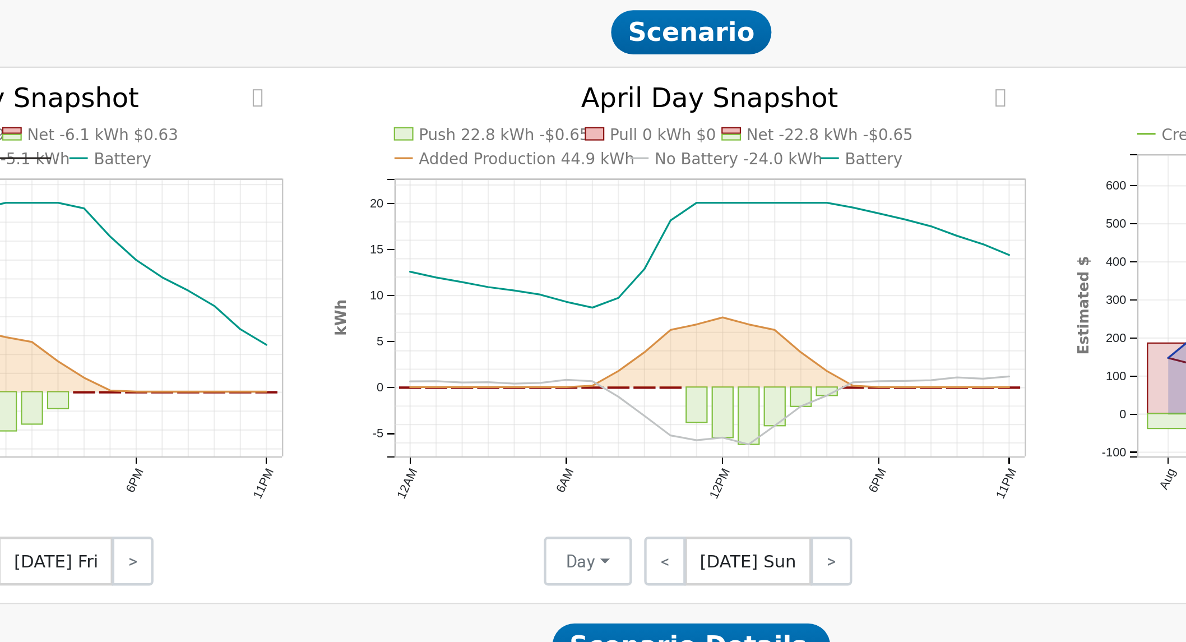
scroll to position [469, 0]
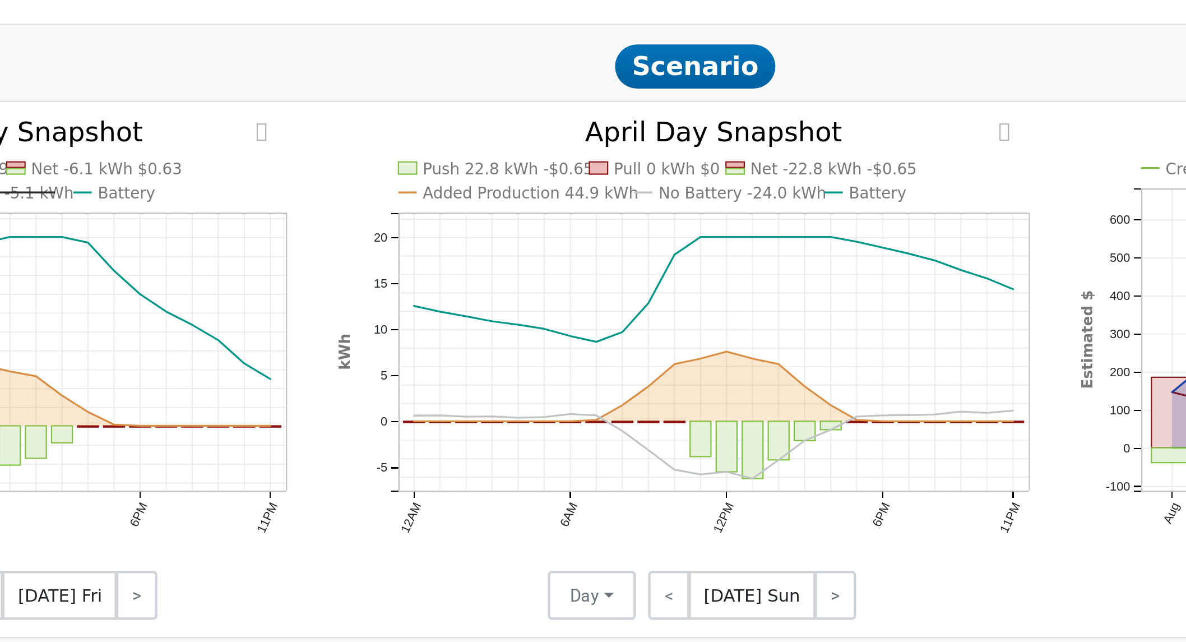
drag, startPoint x: 742, startPoint y: 447, endPoint x: 737, endPoint y: 401, distance: 46.3
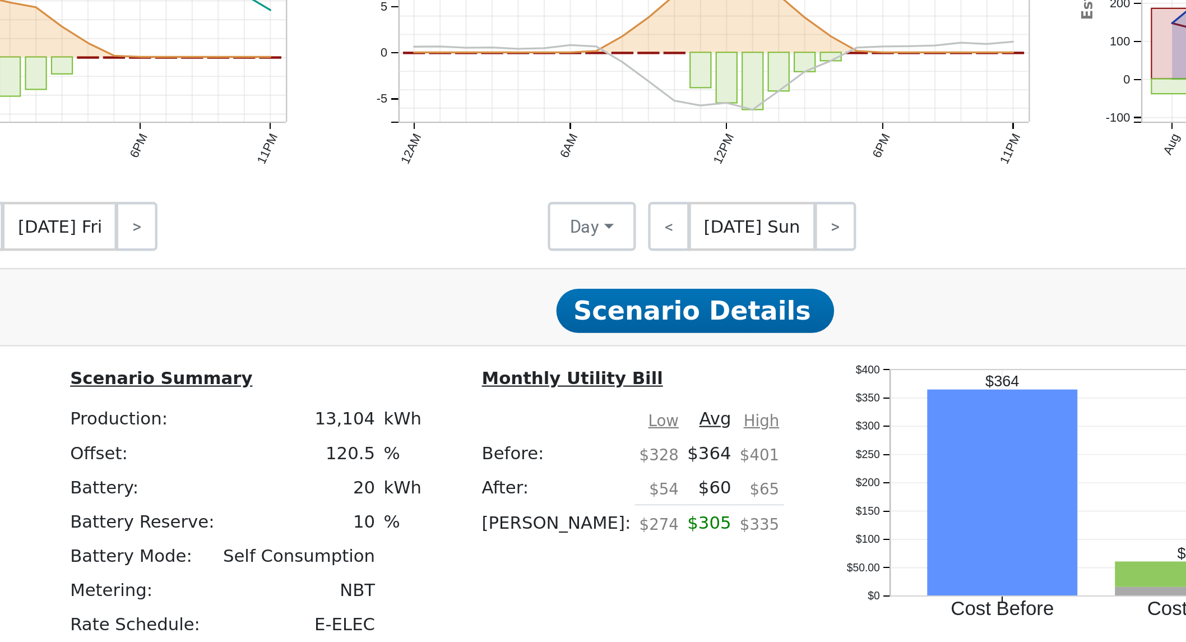
scroll to position [470, 0]
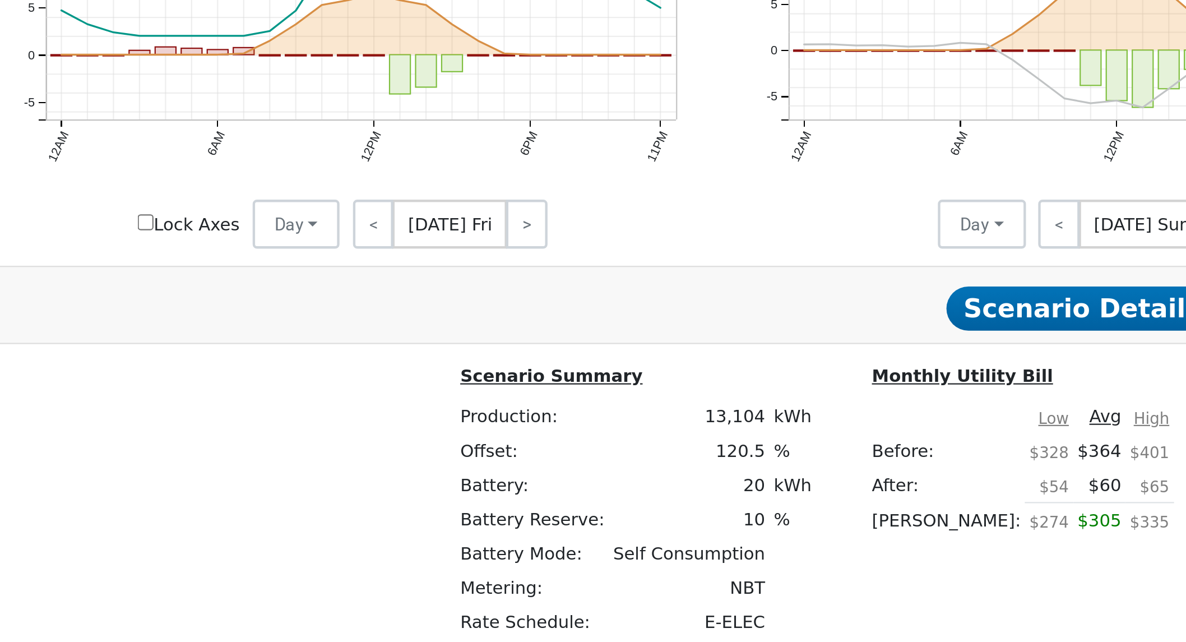
drag, startPoint x: 735, startPoint y: 581, endPoint x: 497, endPoint y: 578, distance: 238.3
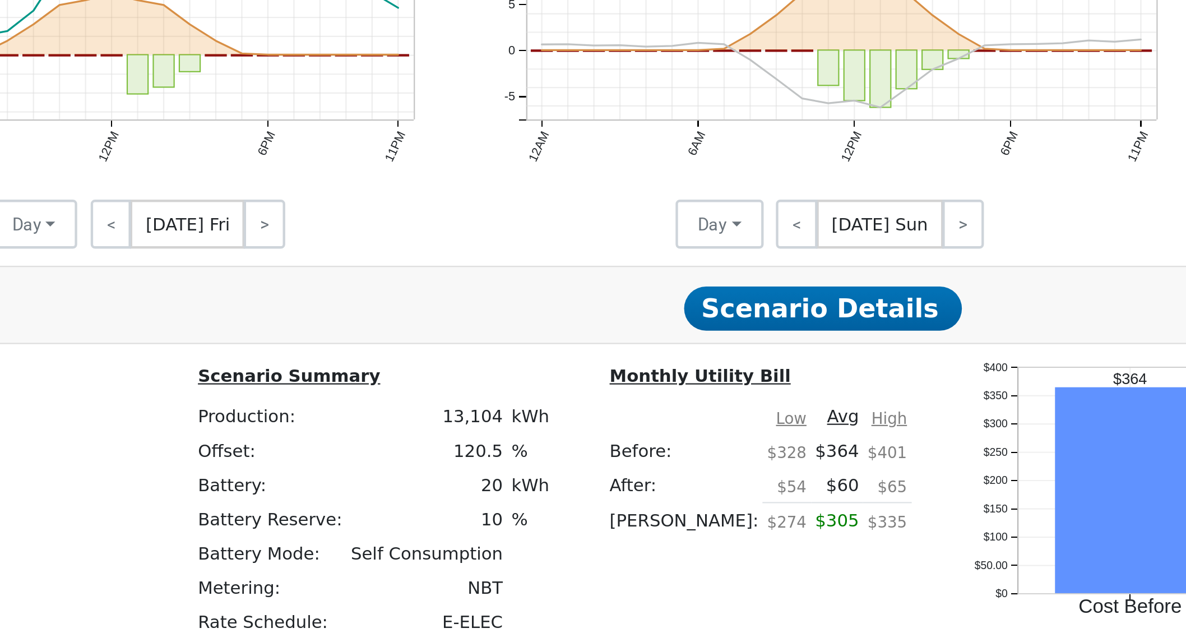
drag, startPoint x: 423, startPoint y: 575, endPoint x: 516, endPoint y: 576, distance: 92.5
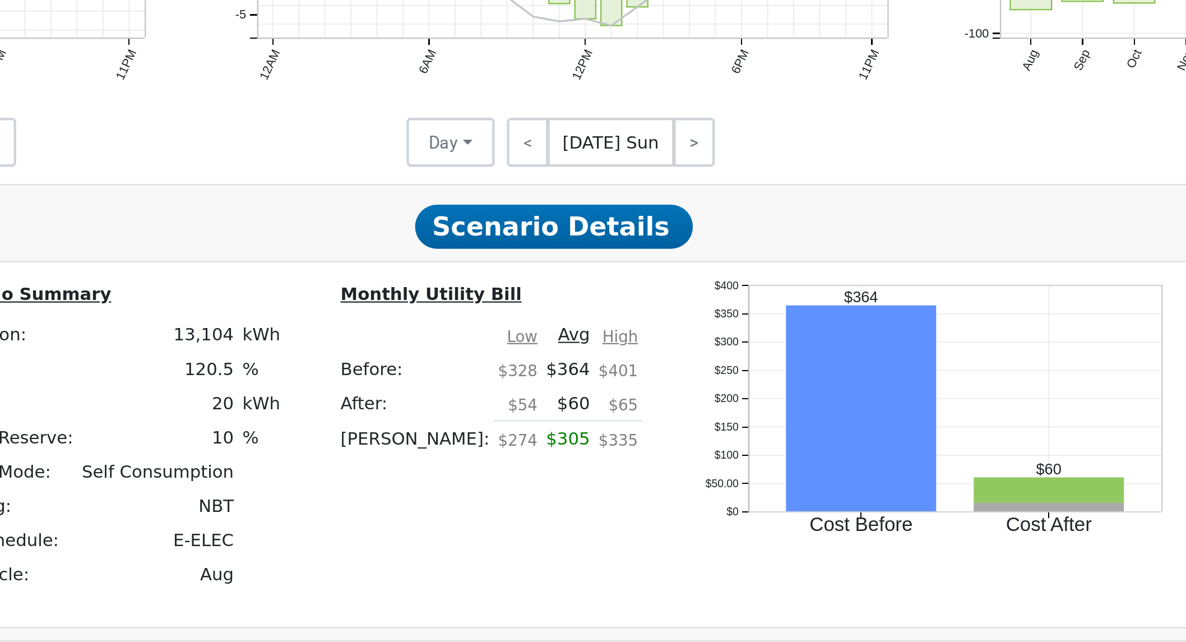
scroll to position [526, 0]
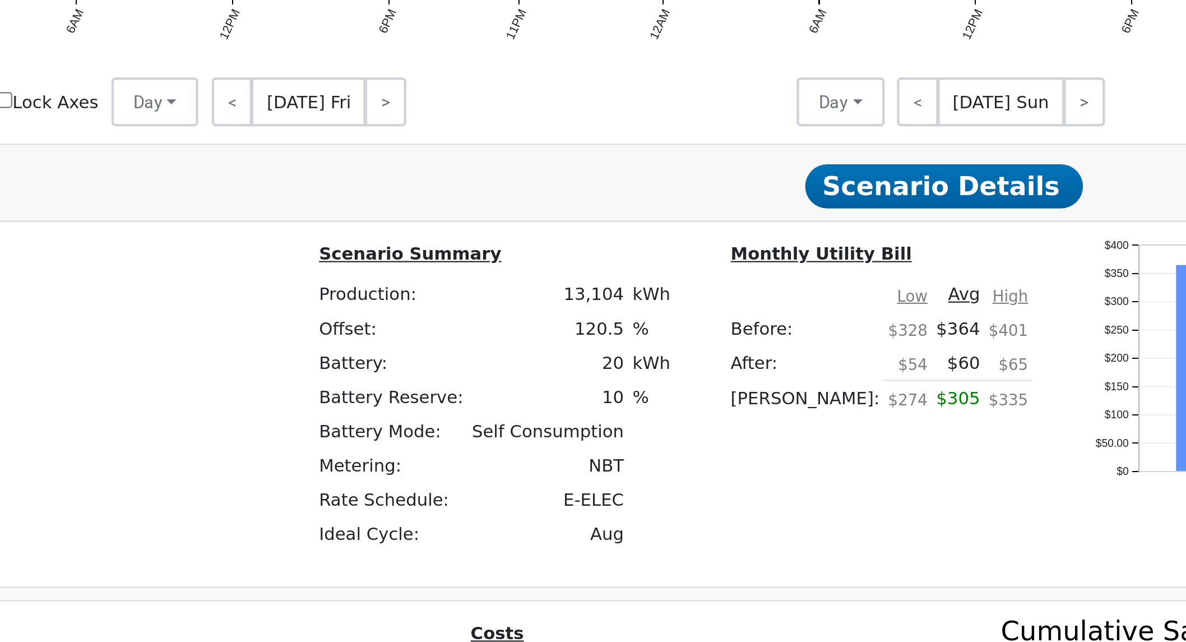
drag, startPoint x: 879, startPoint y: 593, endPoint x: 538, endPoint y: 591, distance: 340.4
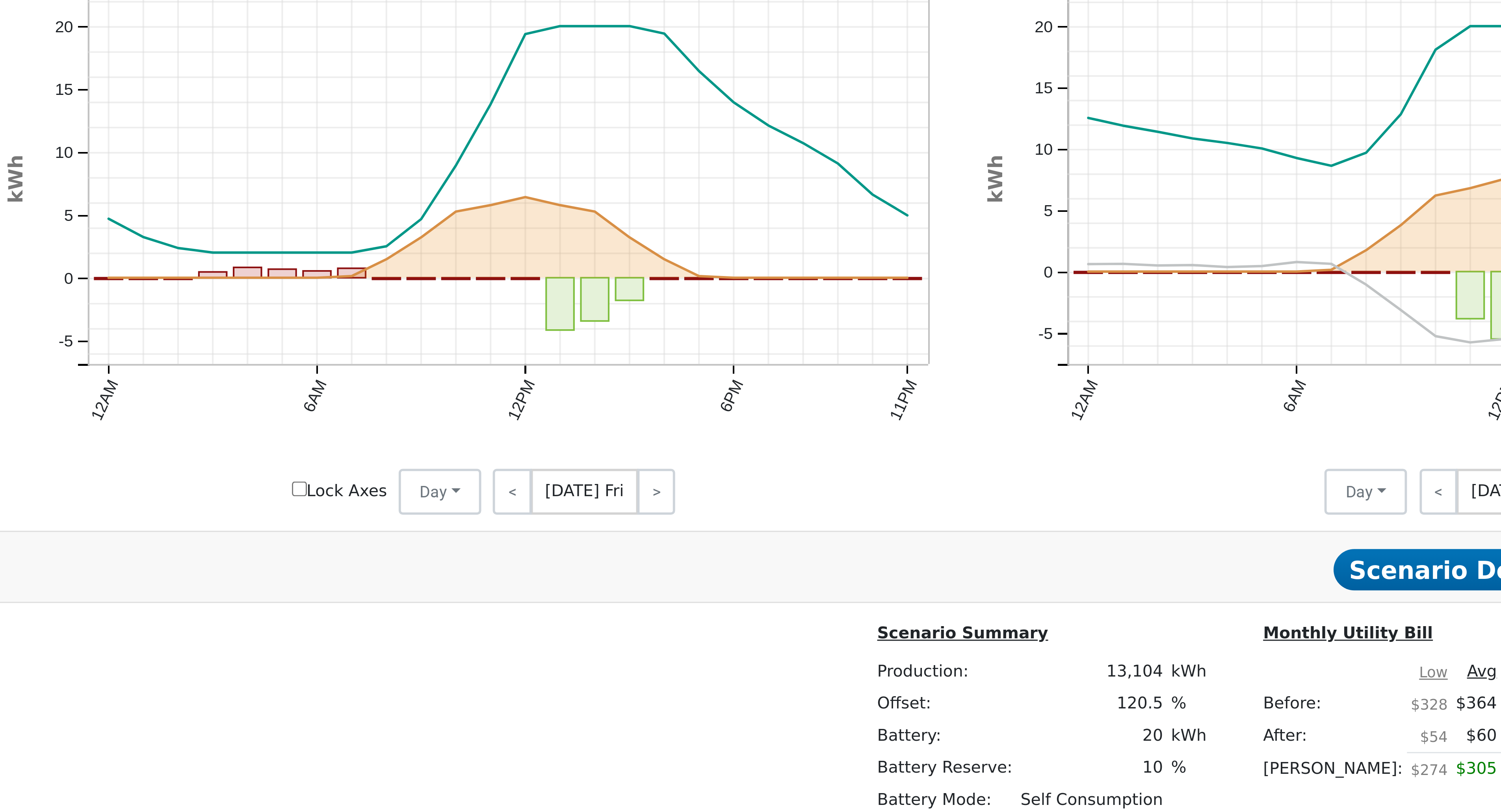
scroll to position [368, 0]
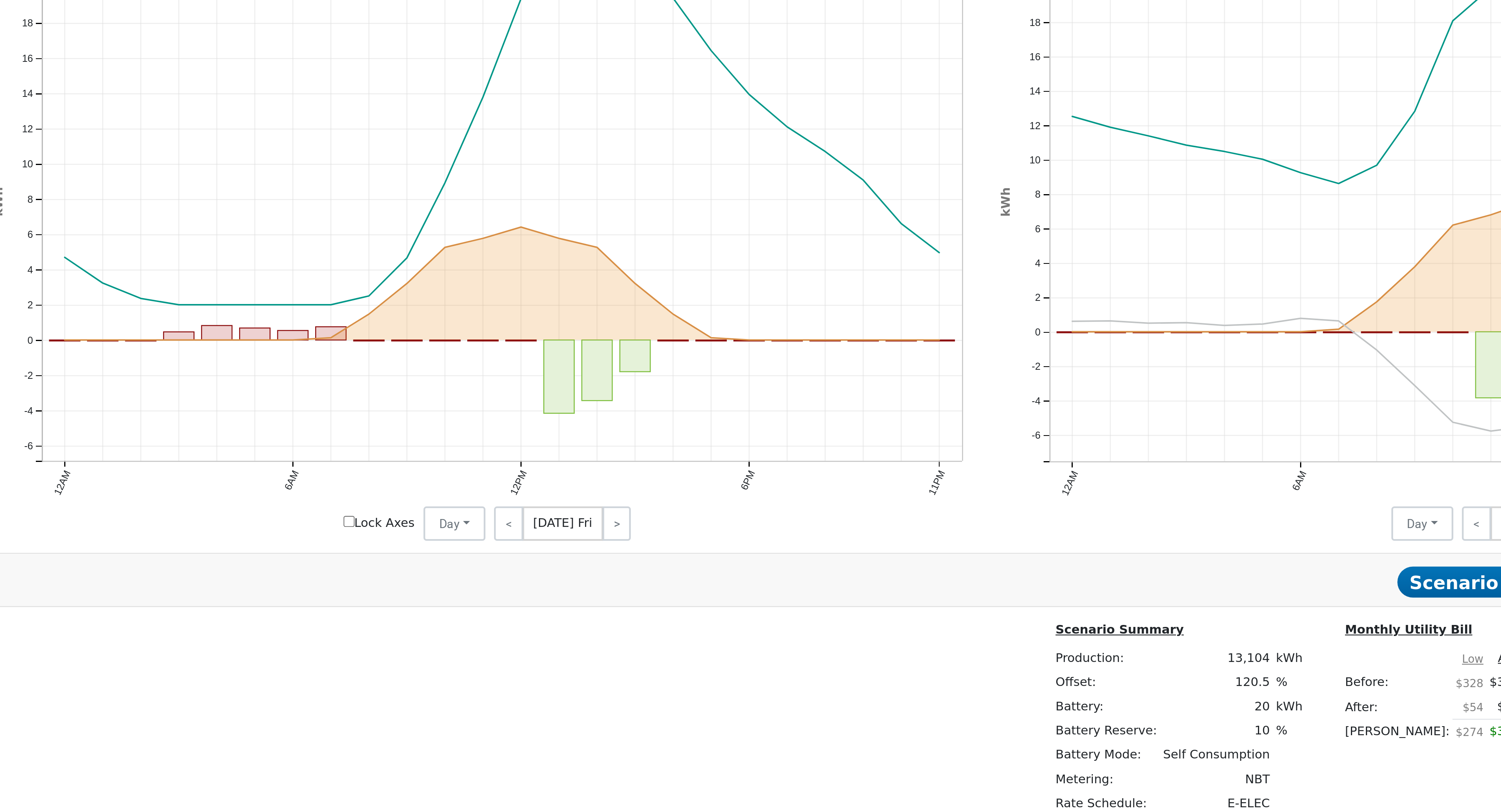
drag, startPoint x: 537, startPoint y: 556, endPoint x: 379, endPoint y: 546, distance: 158.3
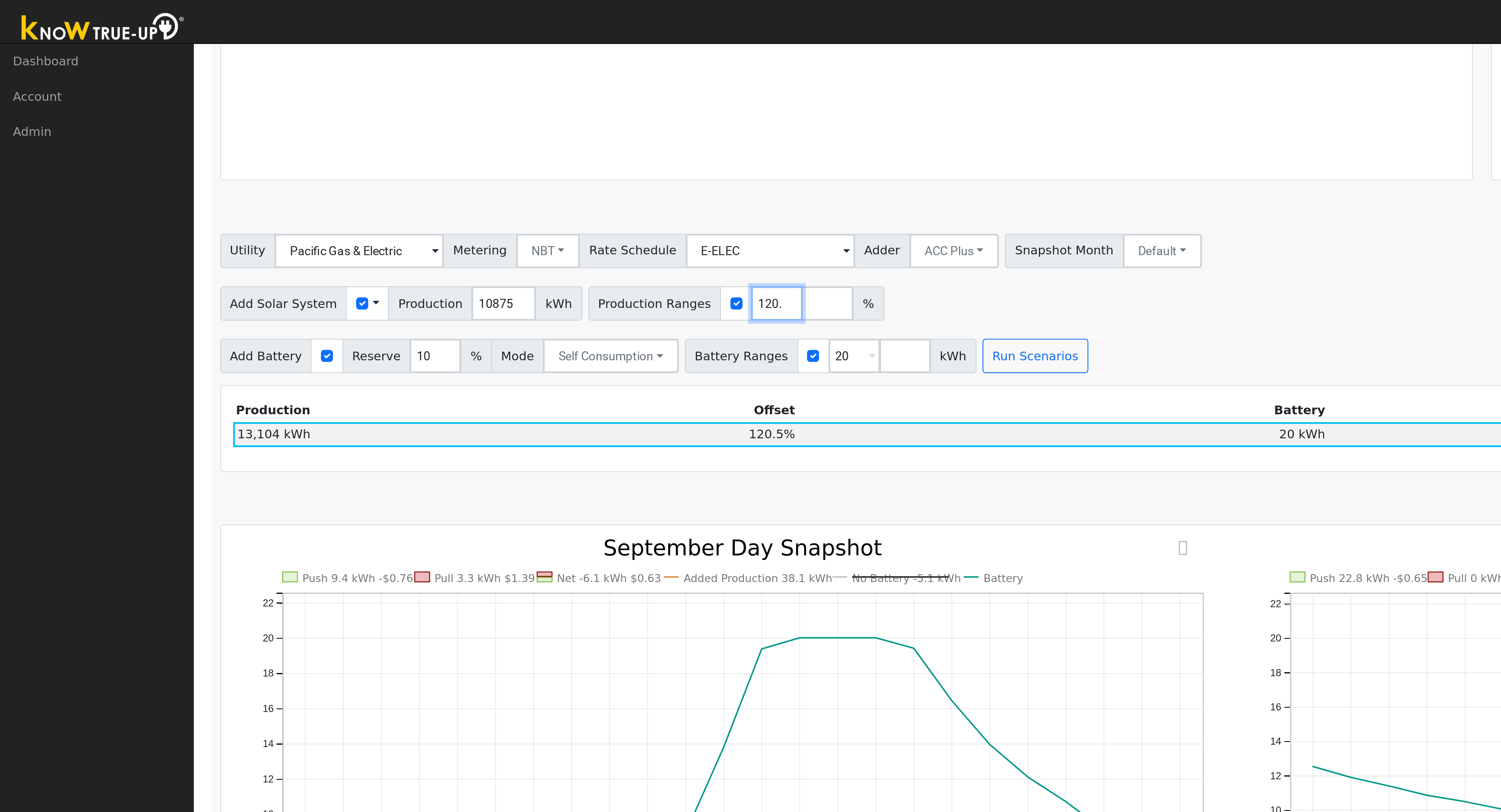
click at [344, 144] on input "120.5" at bounding box center [356, 139] width 24 height 15
click at [459, 167] on button "Run Scenarios" at bounding box center [474, 163] width 48 height 15
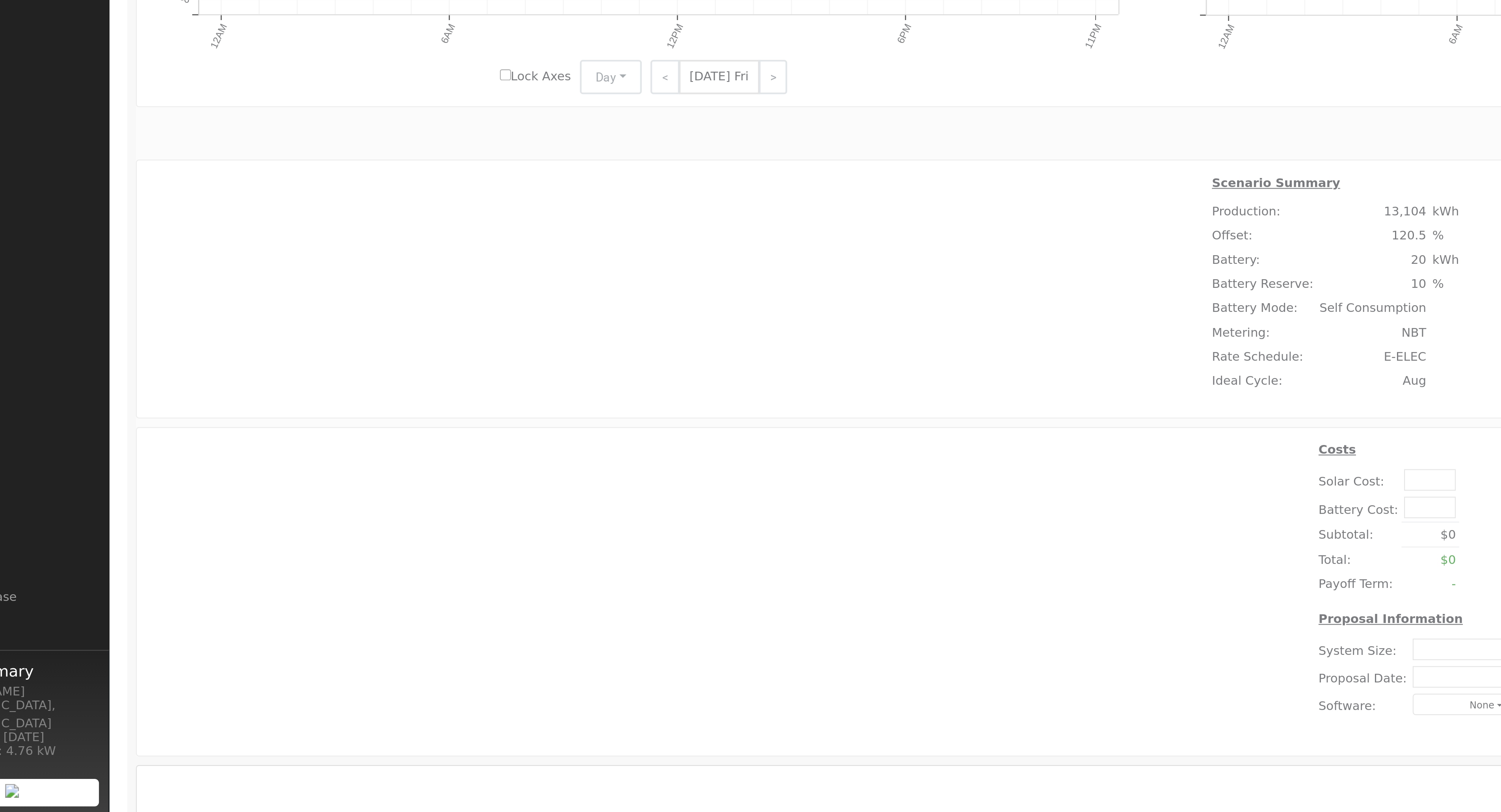
scroll to position [426, 0]
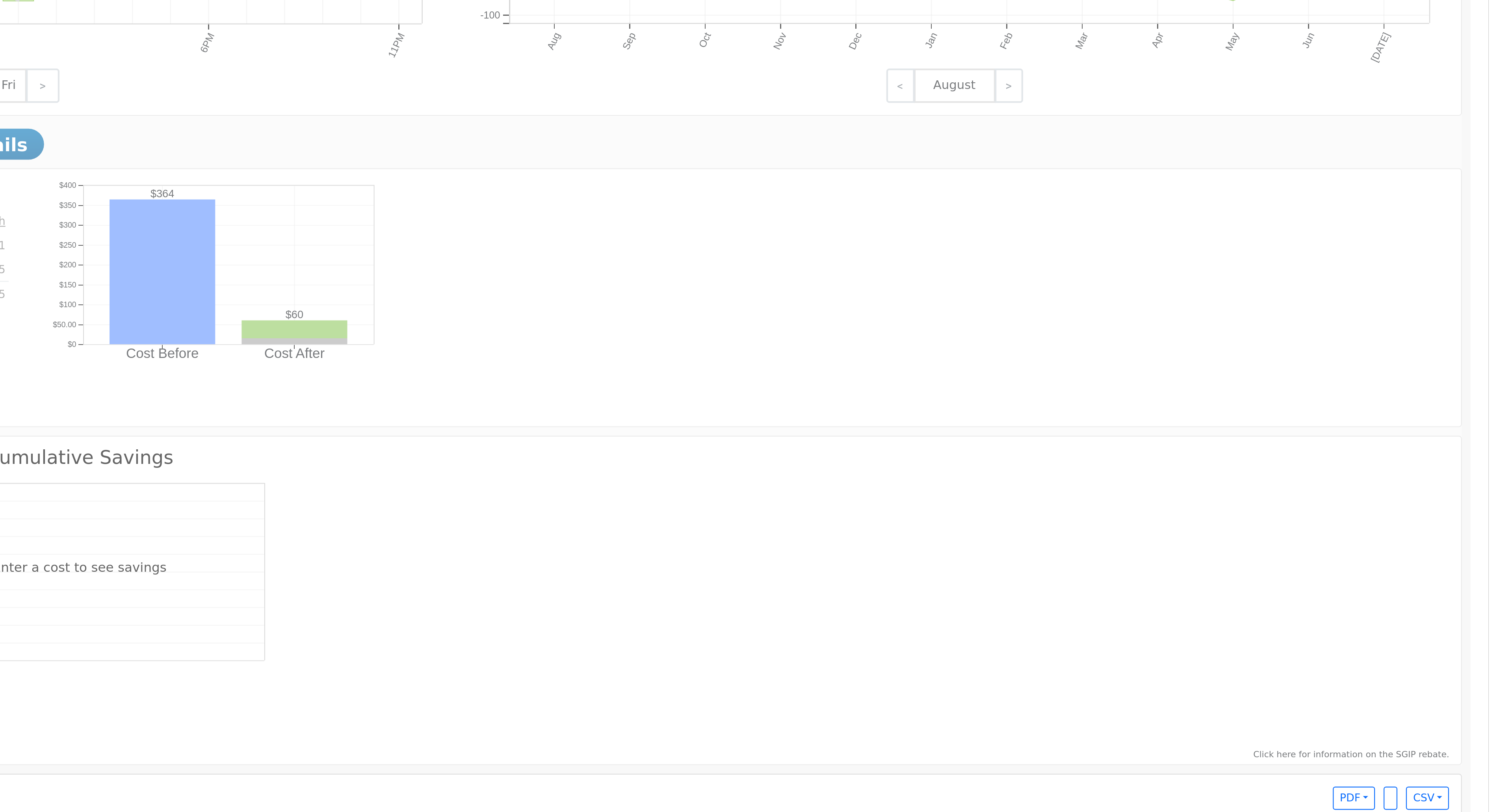
drag, startPoint x: 524, startPoint y: 679, endPoint x: 1147, endPoint y: 679, distance: 623.0
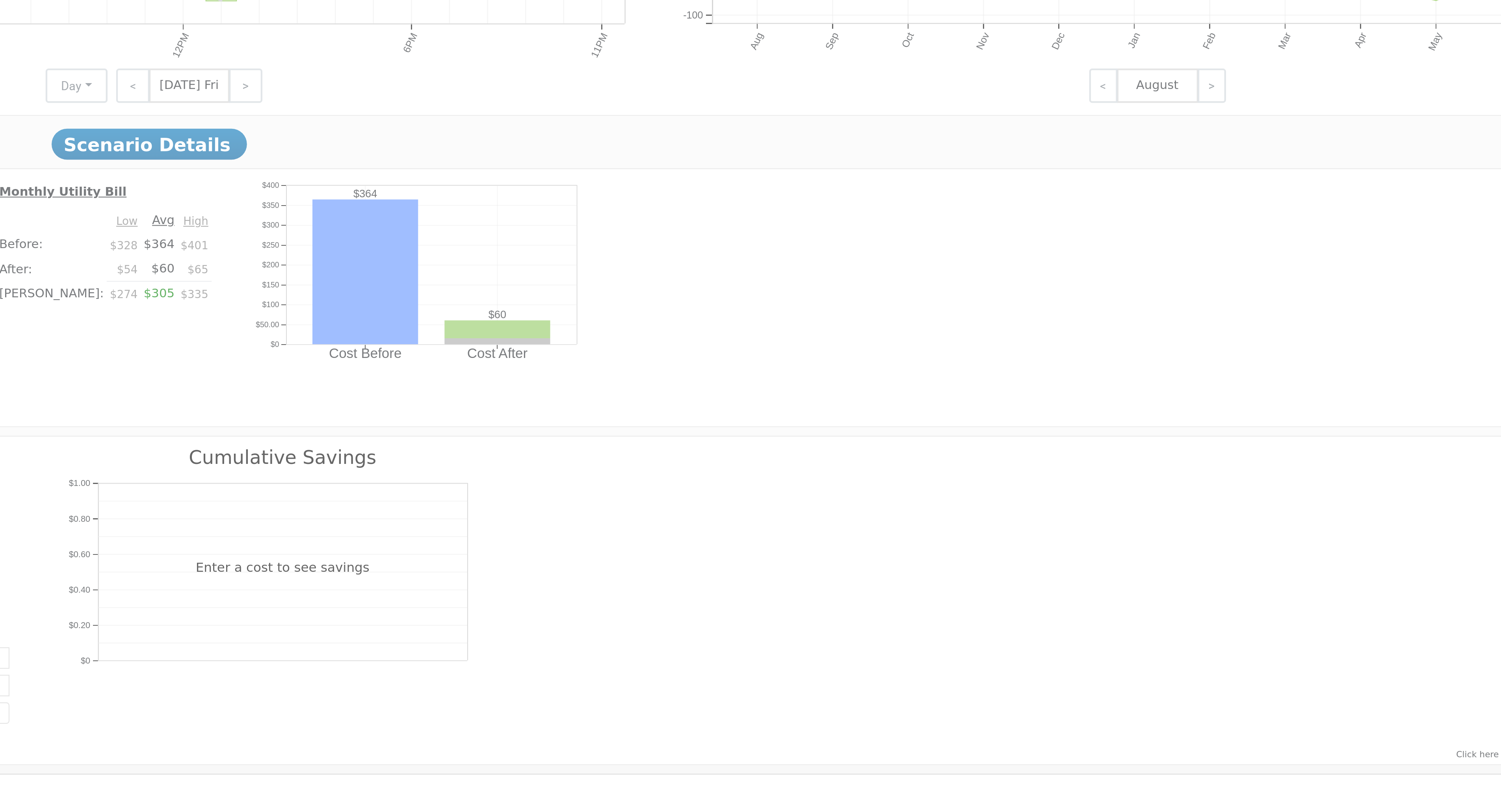
drag, startPoint x: 1367, startPoint y: 676, endPoint x: 1039, endPoint y: 677, distance: 328.0
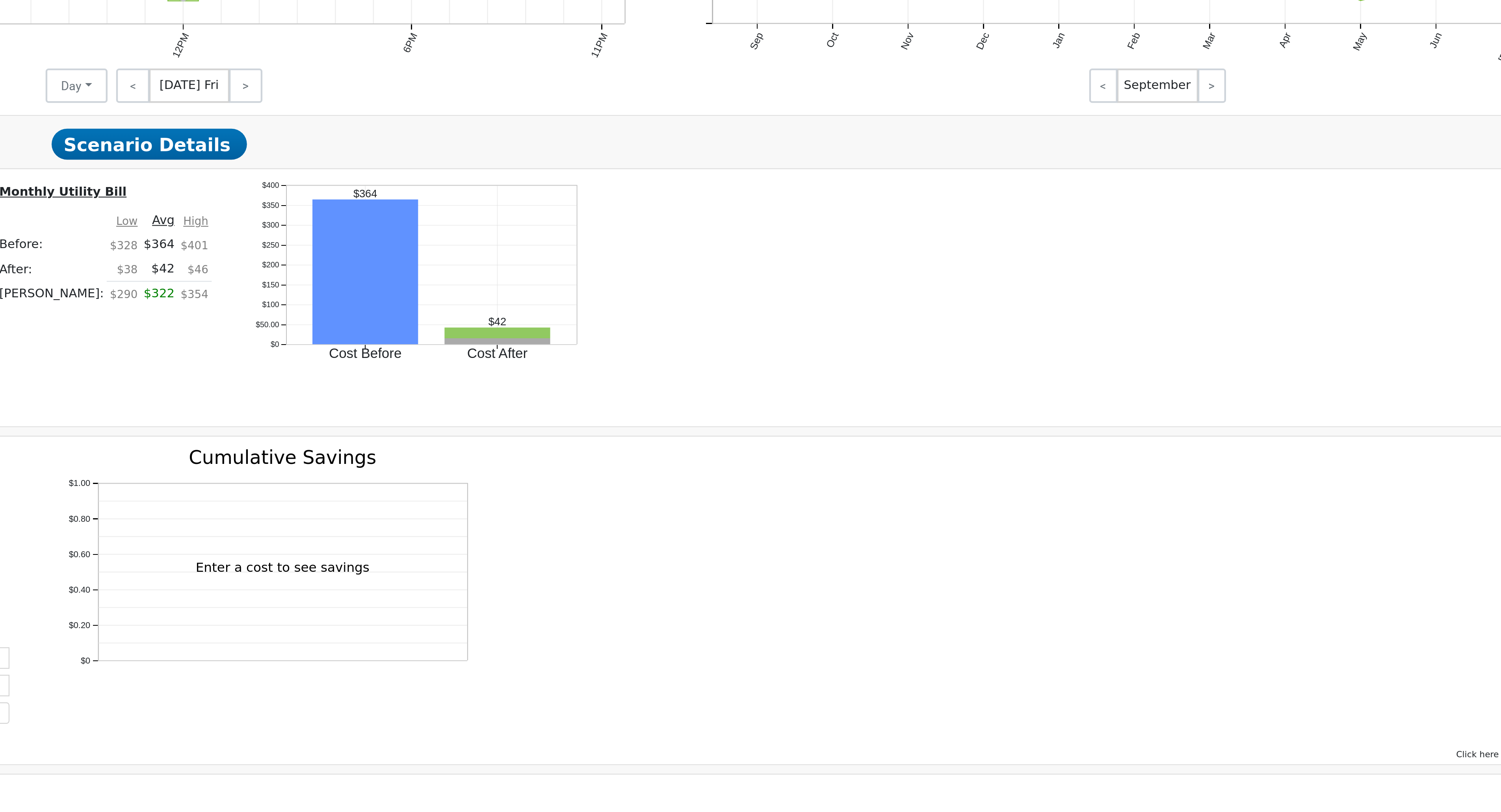
scroll to position [438, 0]
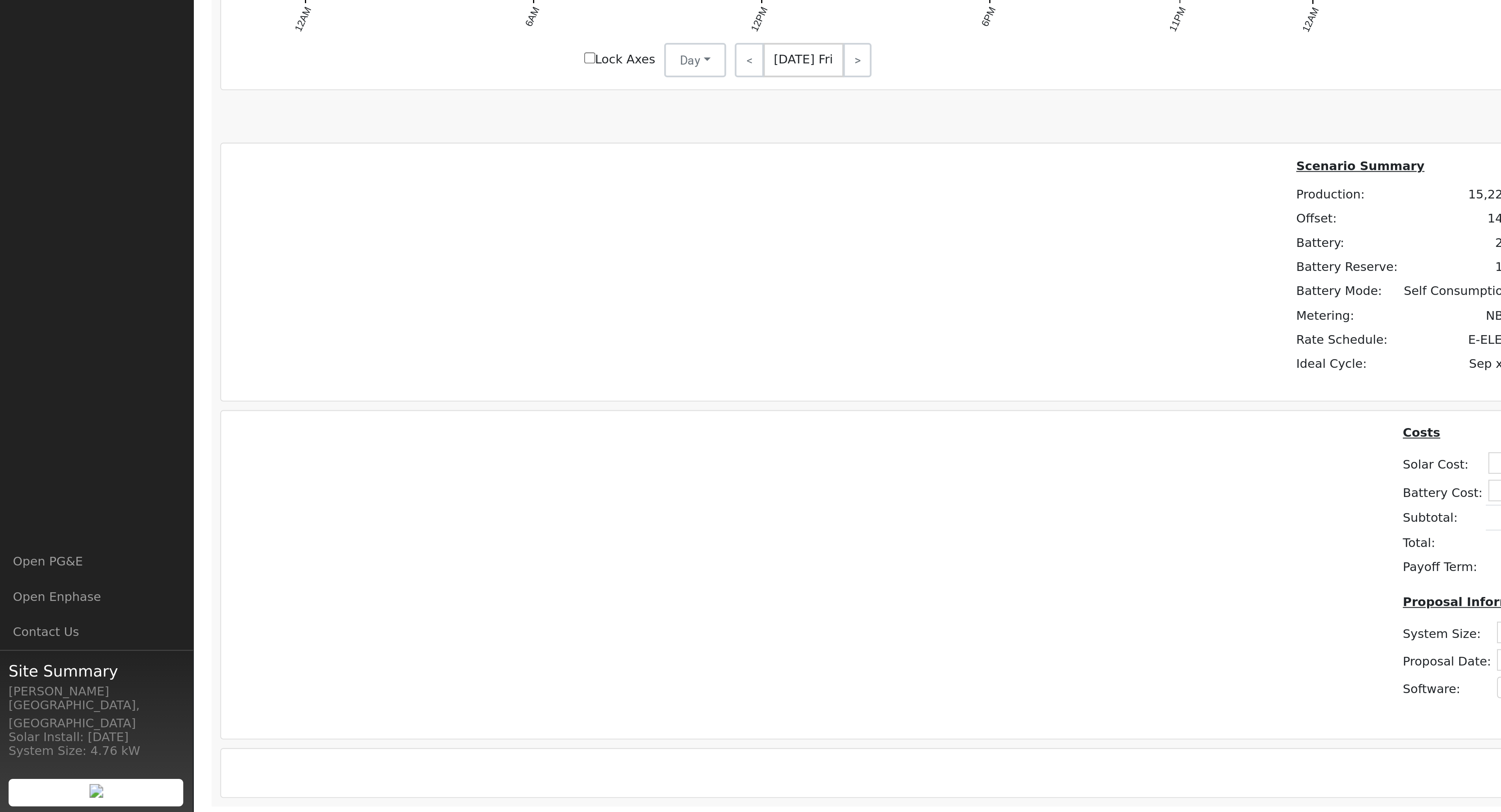
drag, startPoint x: 996, startPoint y: 629, endPoint x: 549, endPoint y: 629, distance: 447.0
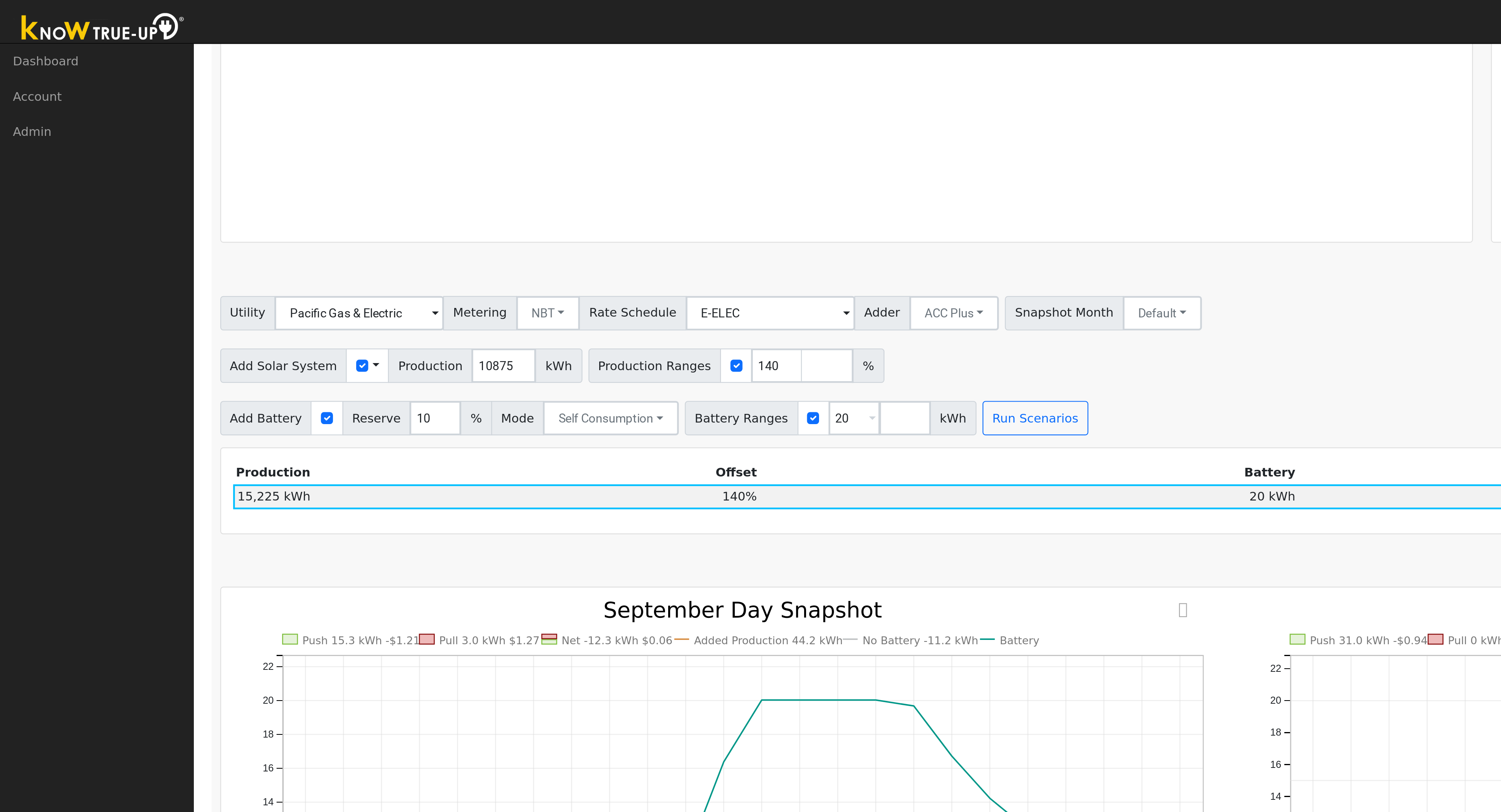
scroll to position [329, 0]
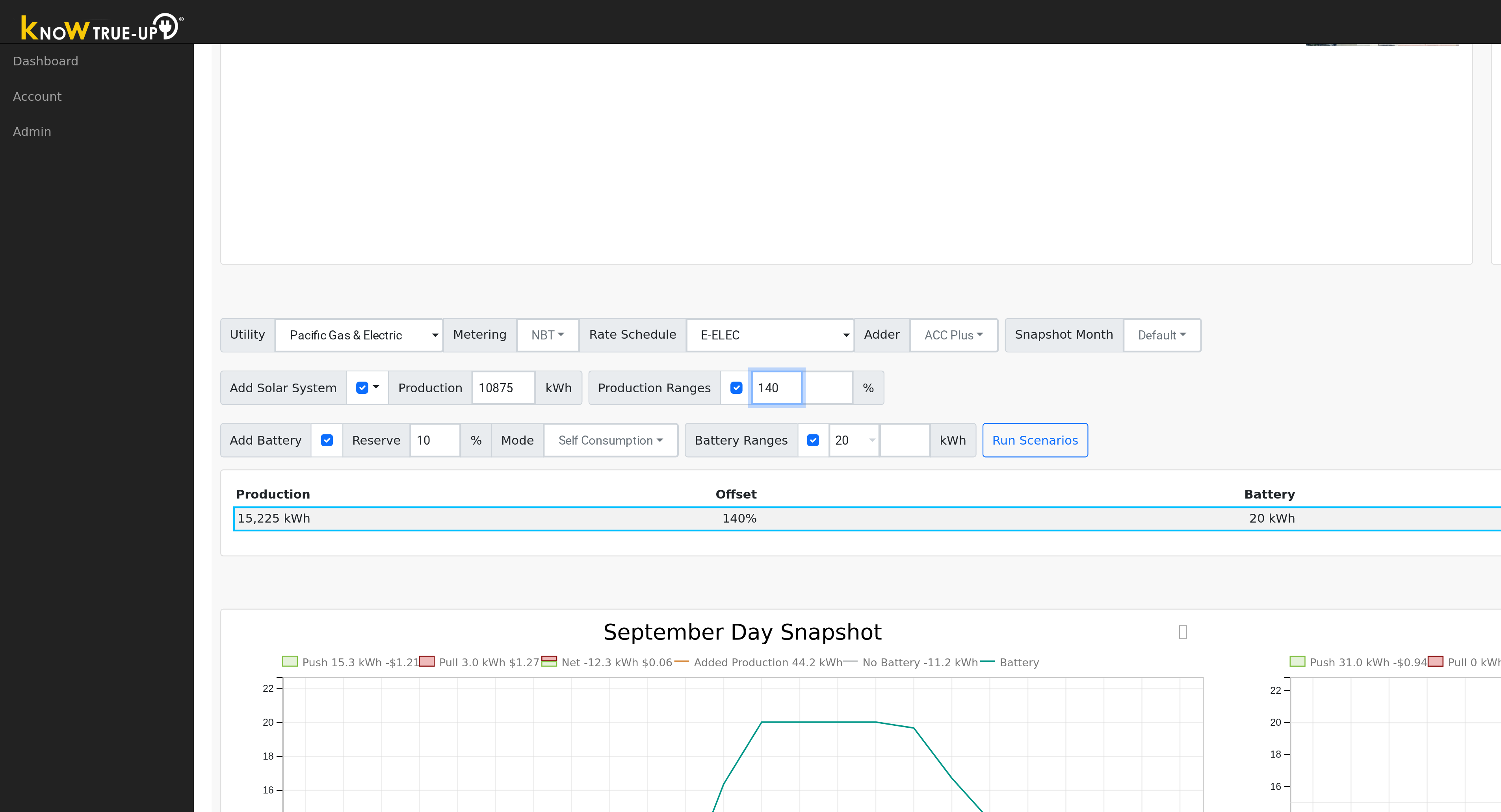
click at [344, 181] on input "140" at bounding box center [356, 178] width 24 height 15
type input "12.5"
type input "120.50"
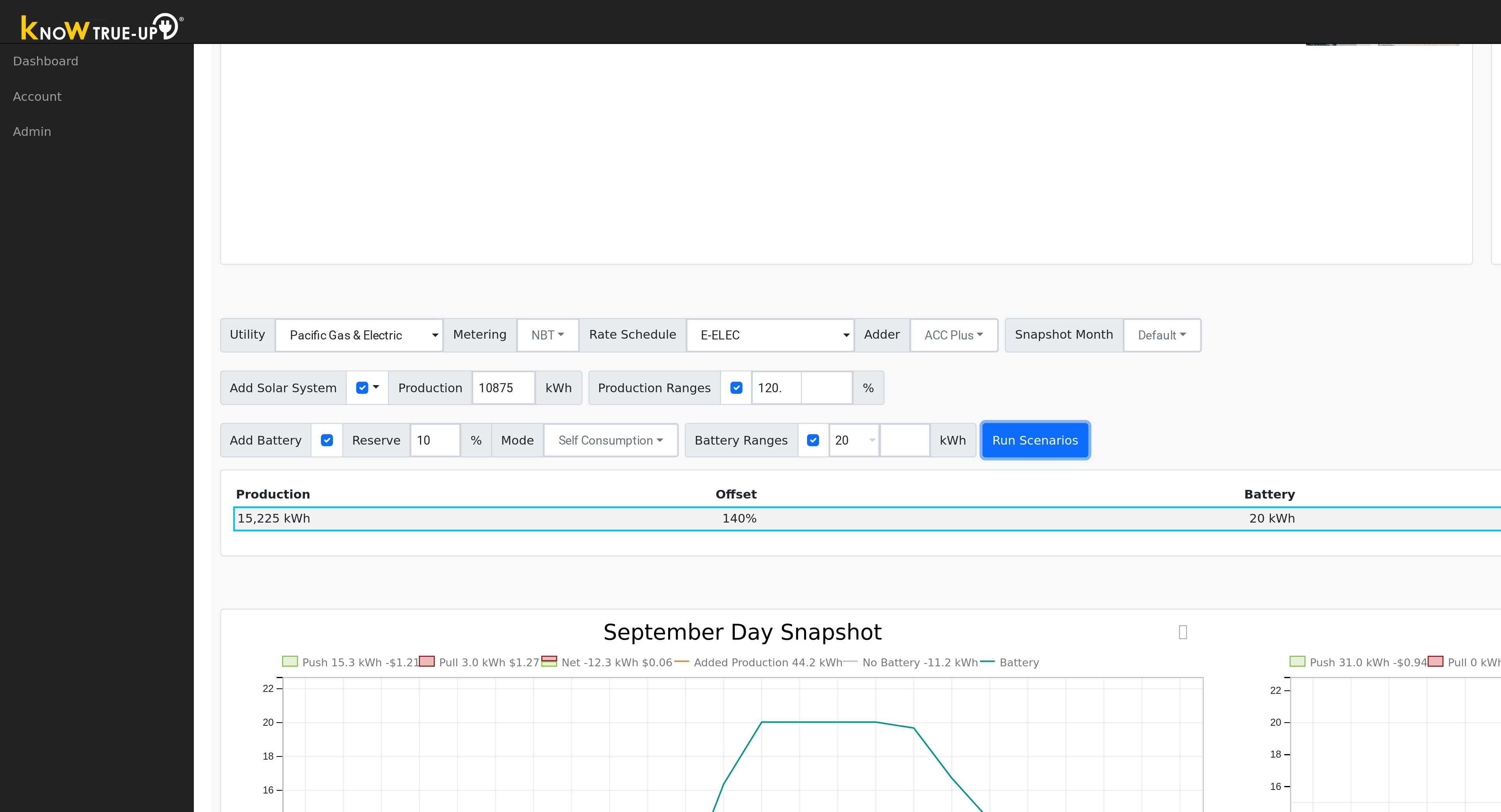
click at [465, 207] on button "Run Scenarios" at bounding box center [474, 202] width 48 height 15
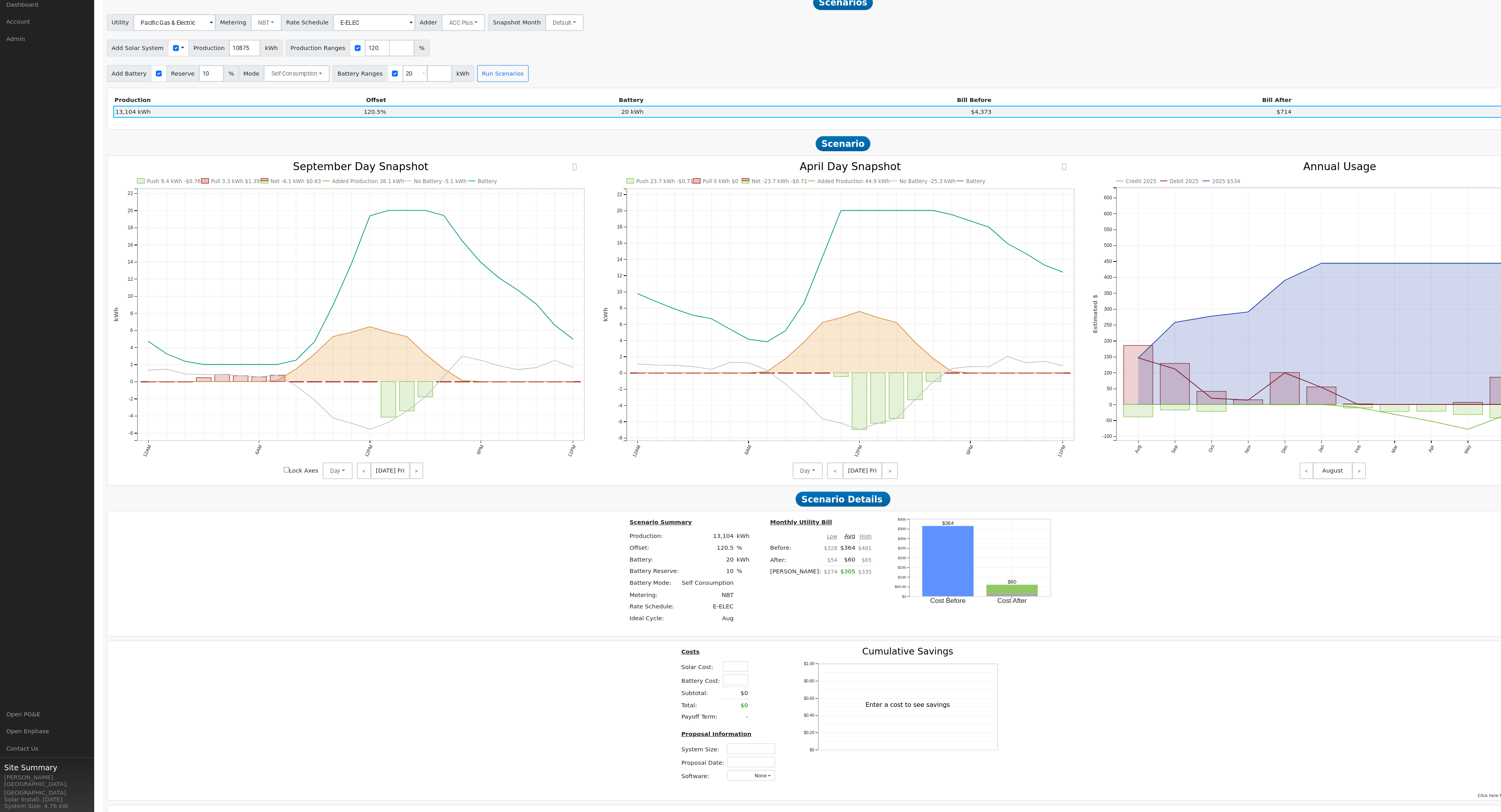
scroll to position [452, 0]
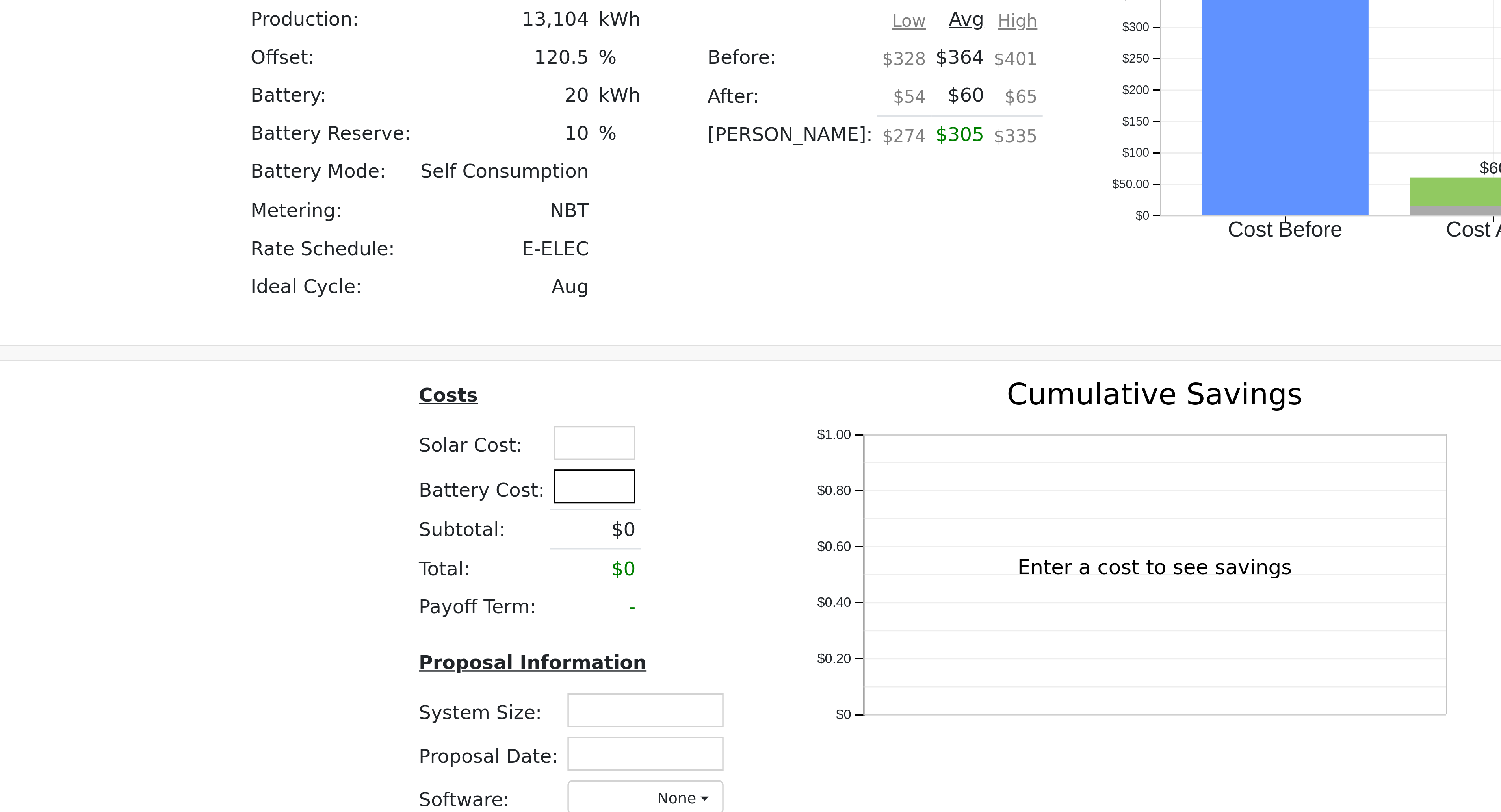
click at [687, 369] on input "text" at bounding box center [694, 664] width 24 height 10
type input "$18,000"
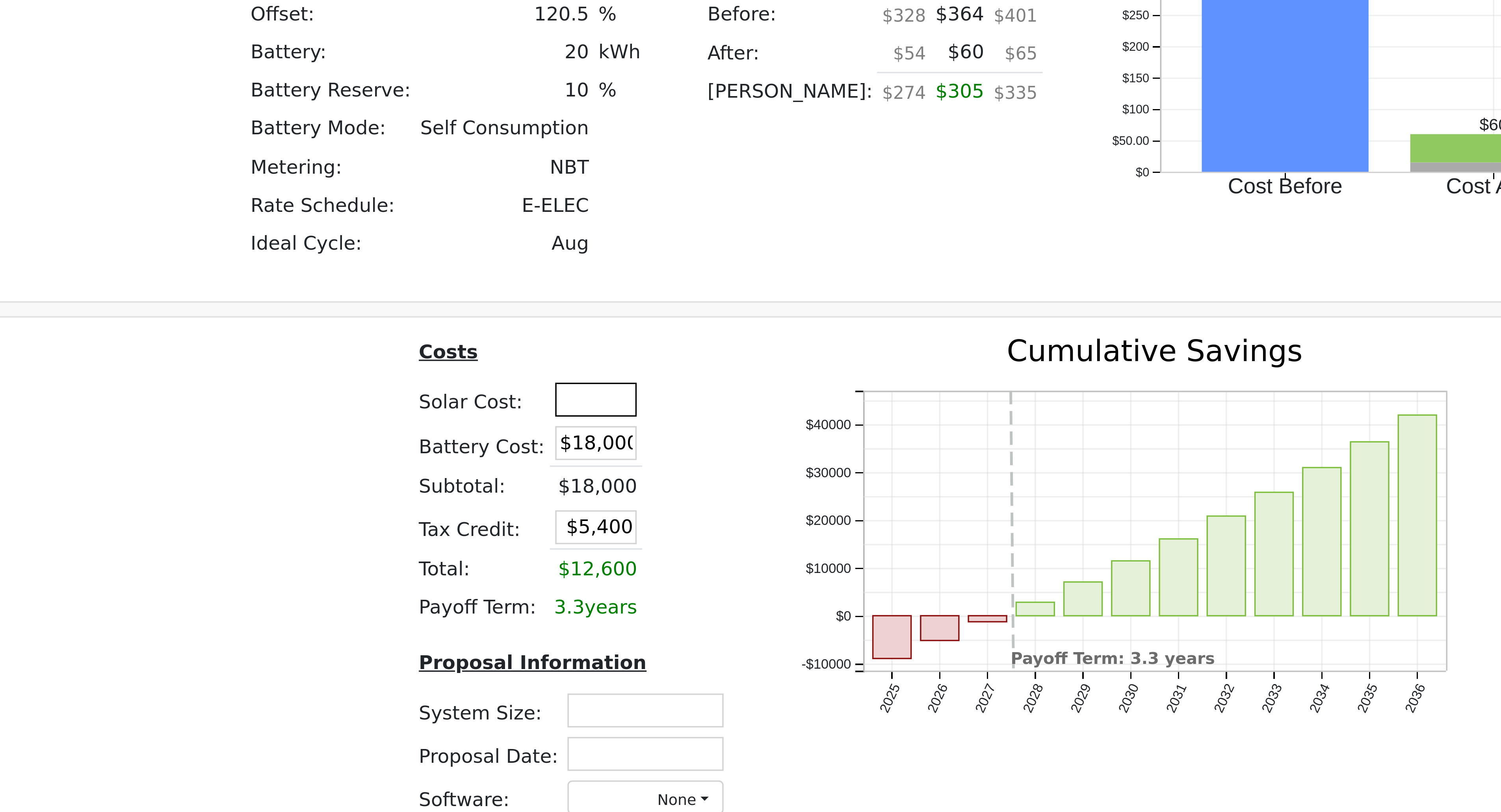
click at [686, 369] on input "text" at bounding box center [694, 639] width 24 height 10
type input "$32,700"
type input "$15,210"
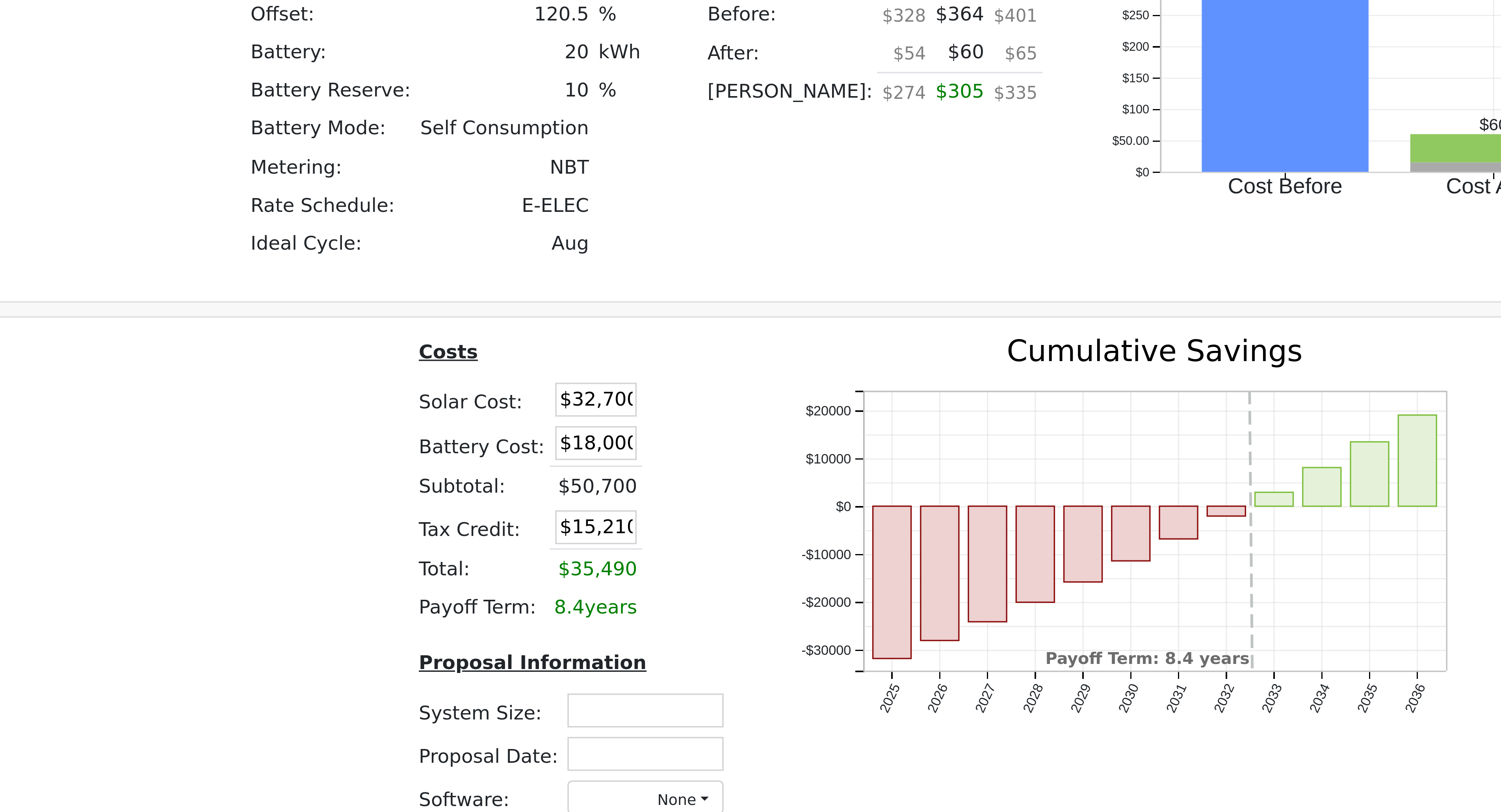
click at [687, 369] on td at bounding box center [714, 639] width 14 height 13
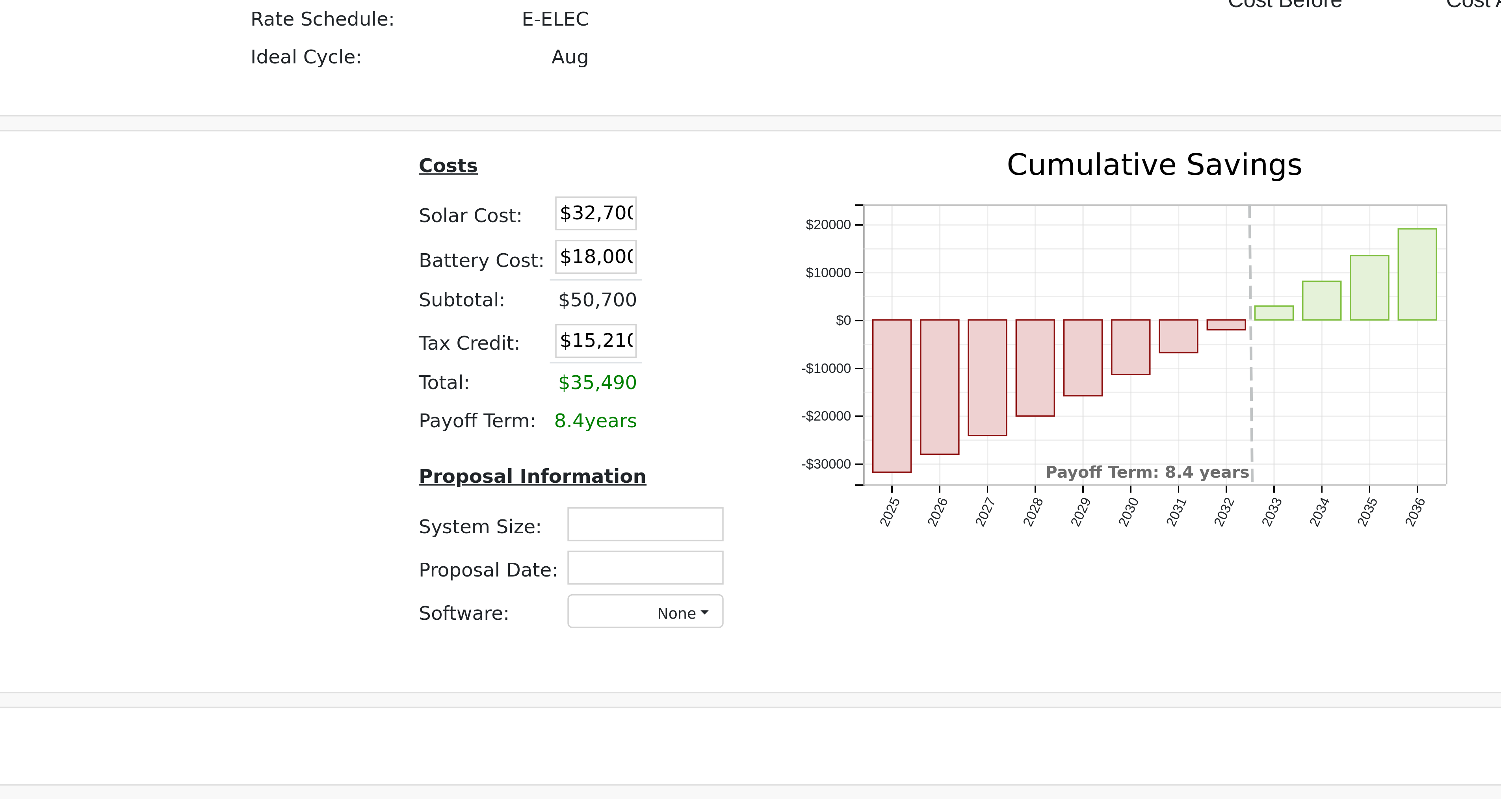
scroll to position [462, 0]
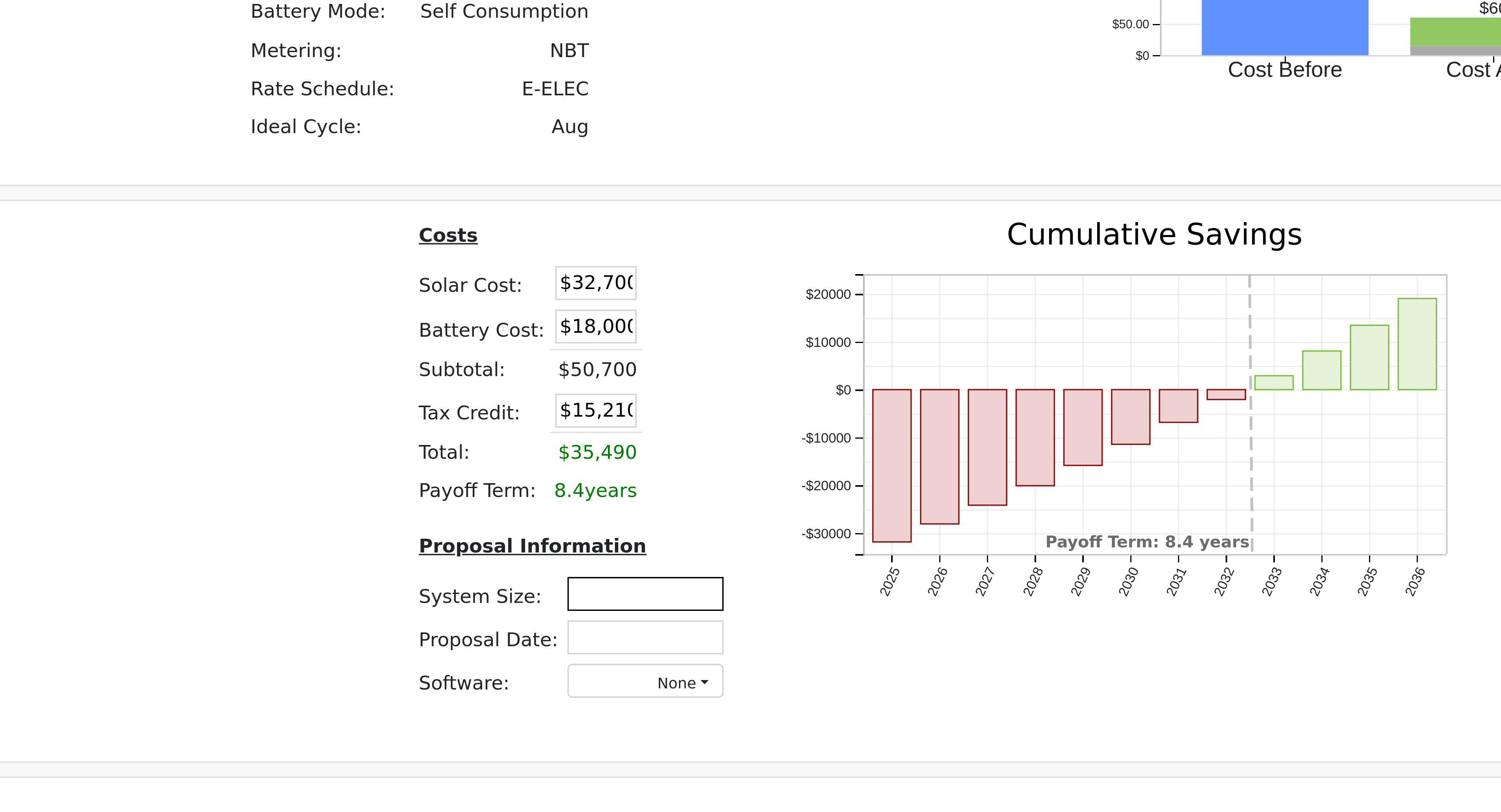
click at [687, 369] on input "text" at bounding box center [708, 728] width 45 height 10
type input "9.89"
click at [687, 369] on input "text" at bounding box center [708, 741] width 45 height 10
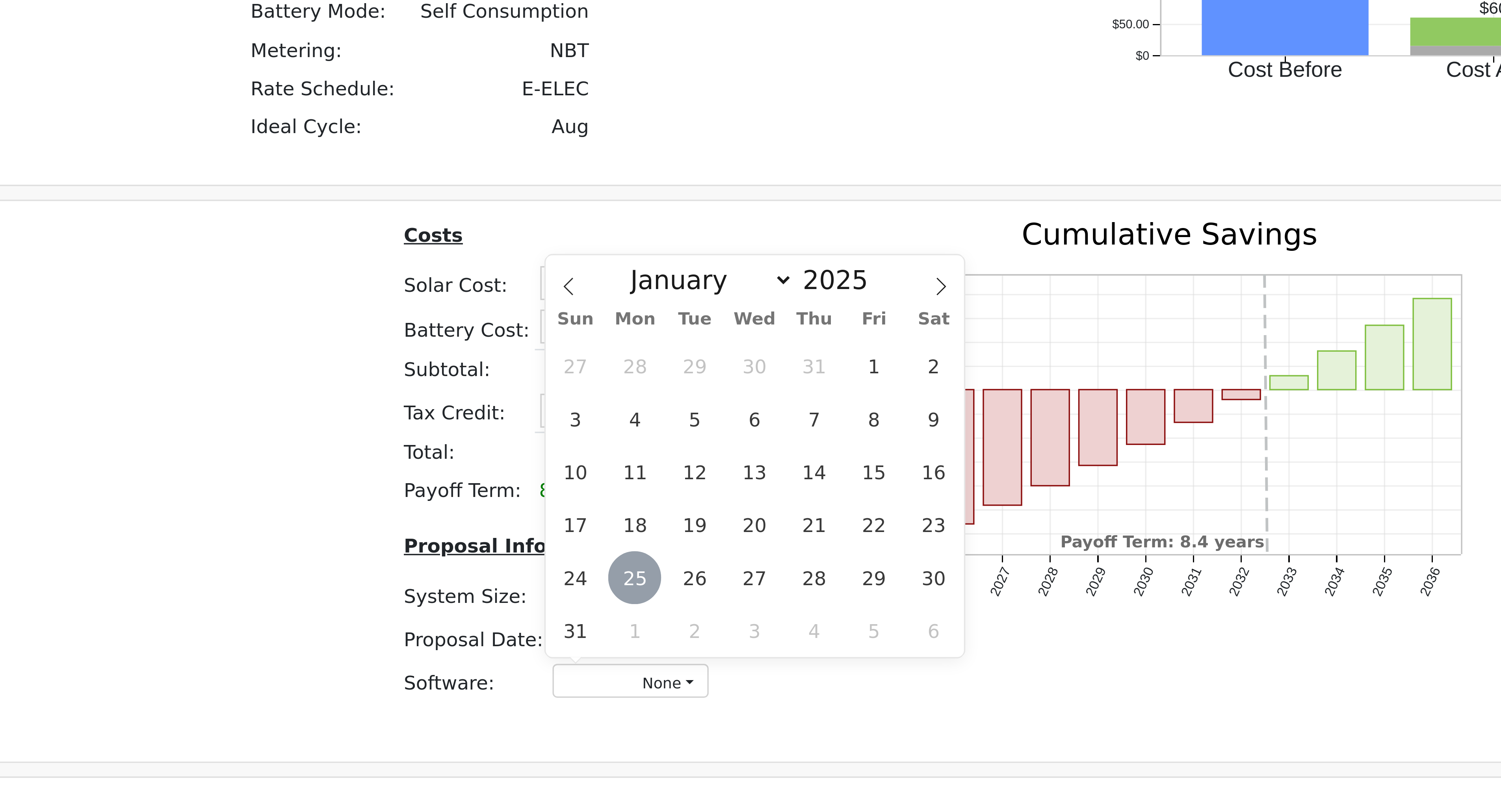
click at [687, 369] on span "25" at bounding box center [705, 723] width 15 height 15
type input "[DATE]"
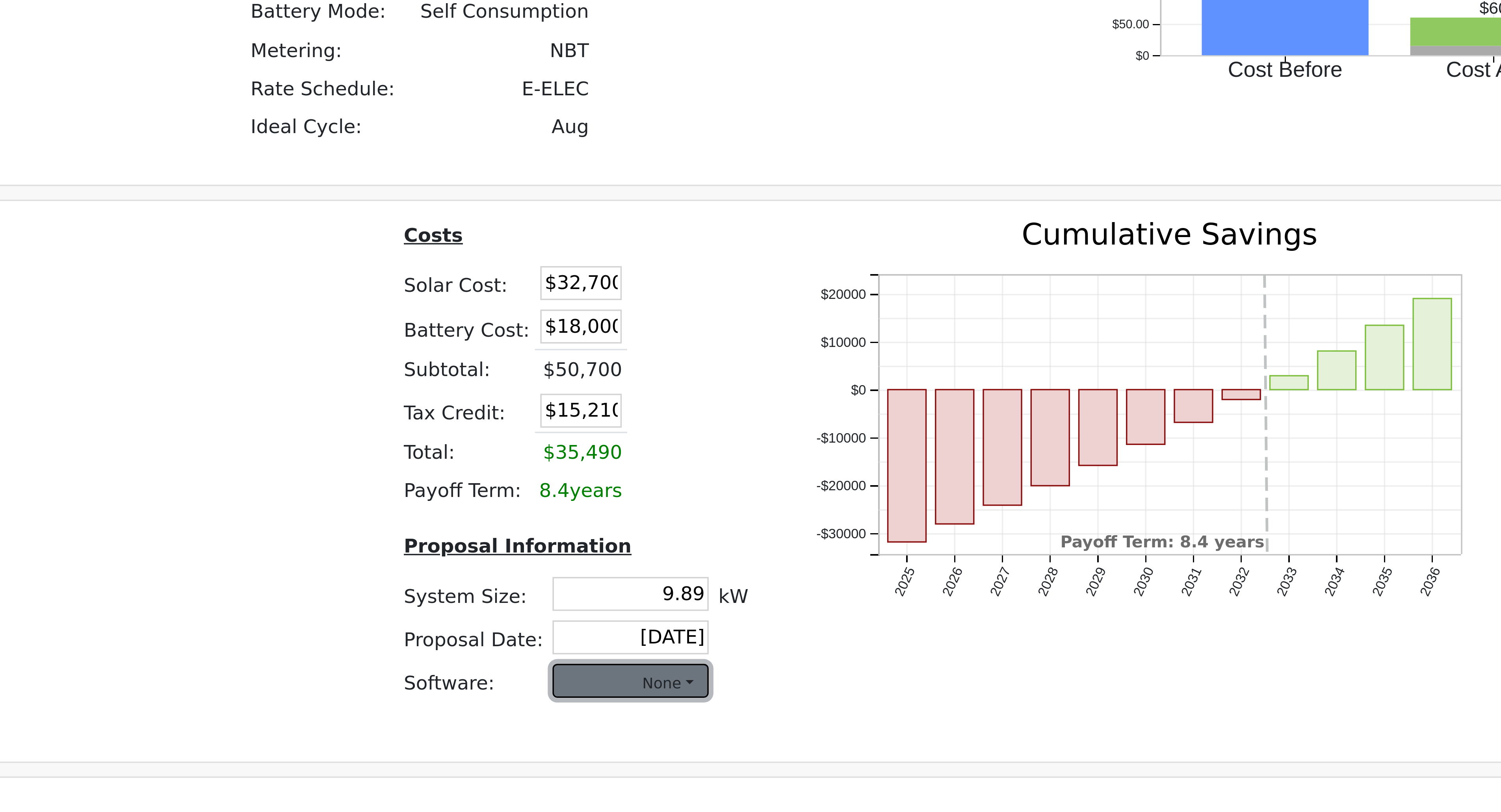
click at [687, 369] on button "None" at bounding box center [703, 754] width 45 height 10
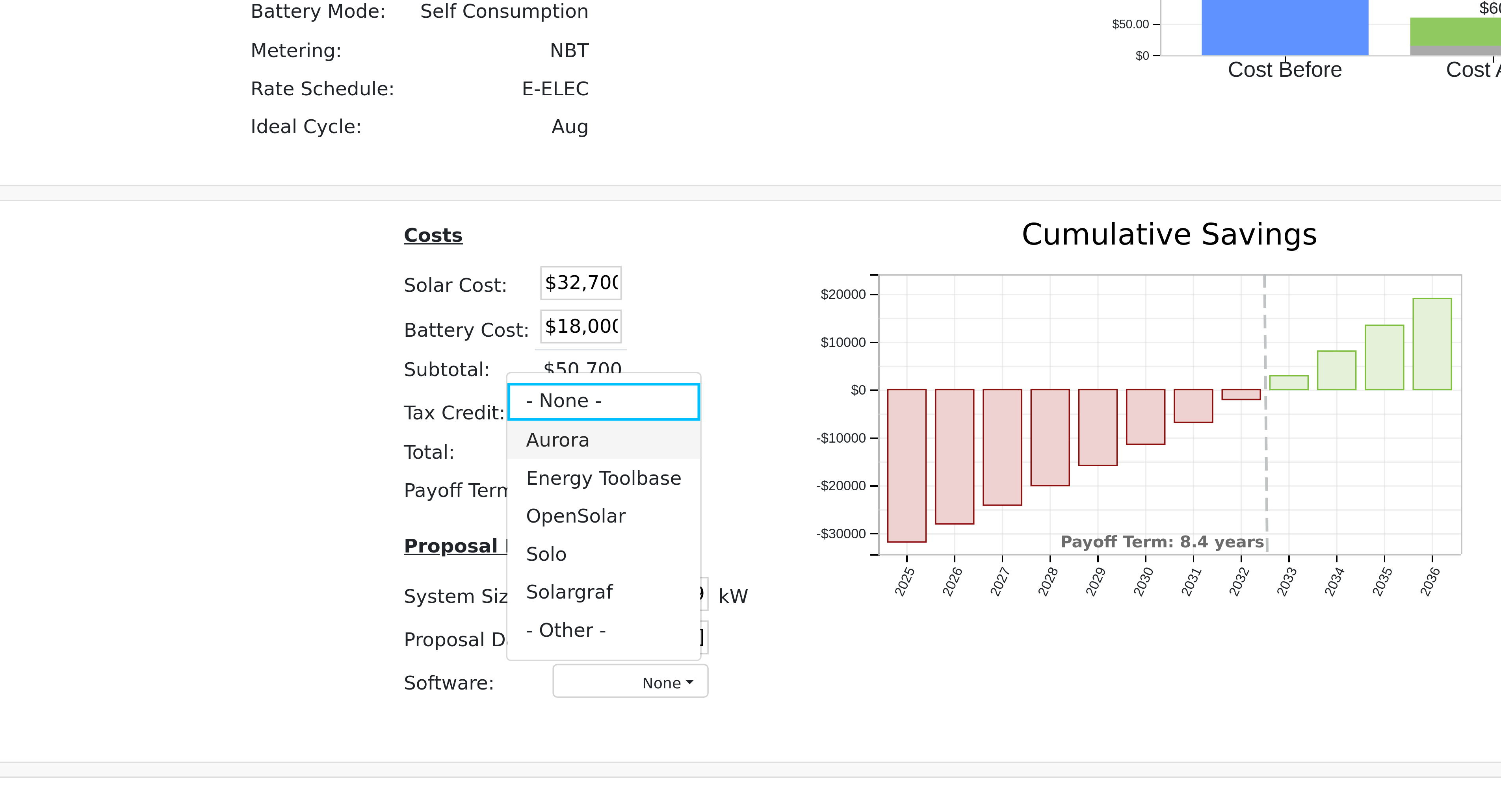
click at [687, 369] on link "Aurora" at bounding box center [696, 684] width 56 height 11
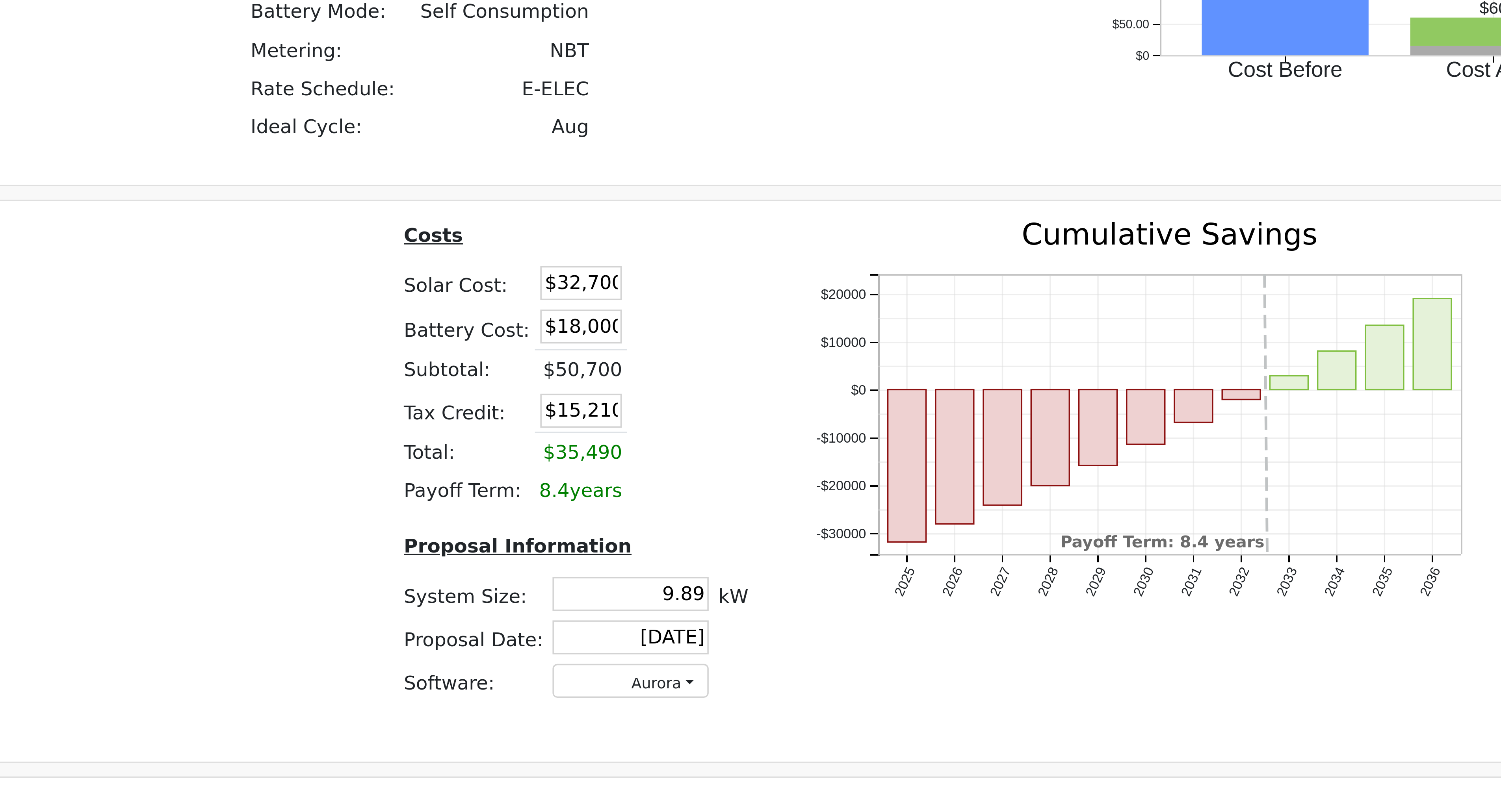
click at [687, 369] on icon "2025 2026 2027 2028 2029 2030 2031 2032 2033 2034 2035 2036 -$30000 -$20000 -$1…" at bounding box center [855, 684] width 197 height 129
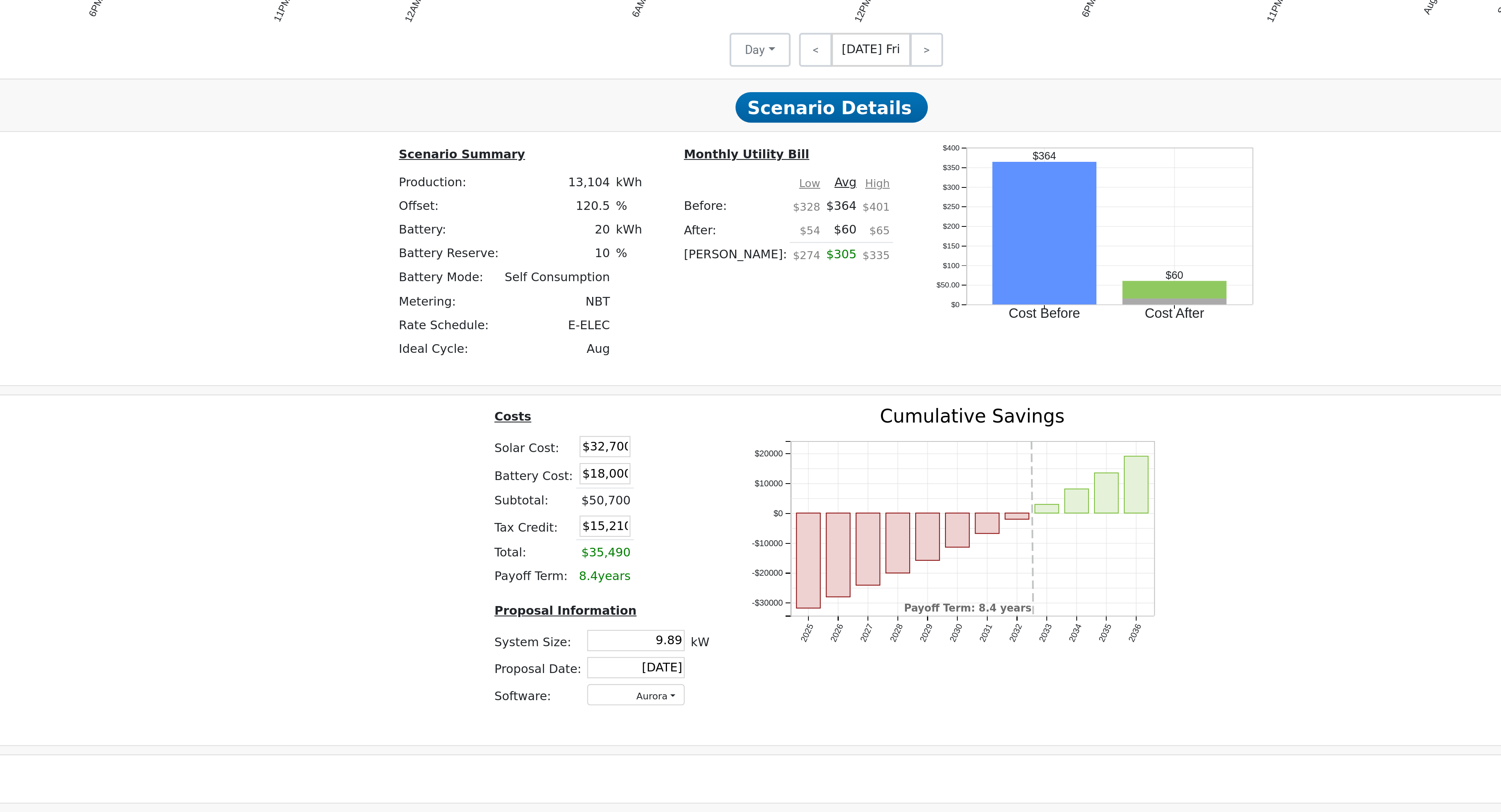
scroll to position [452, 0]
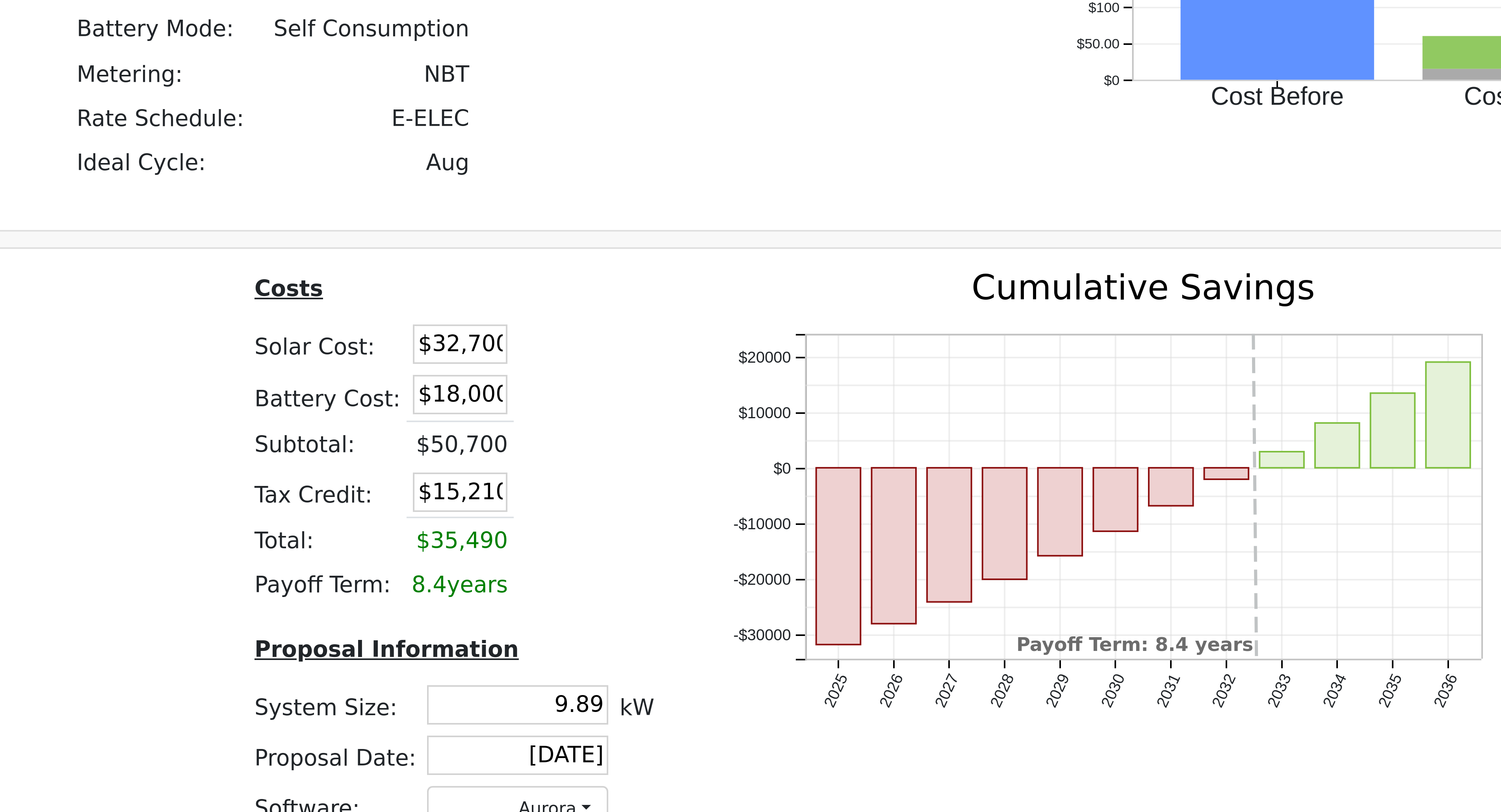
drag, startPoint x: 752, startPoint y: 740, endPoint x: 765, endPoint y: 740, distance: 13.0
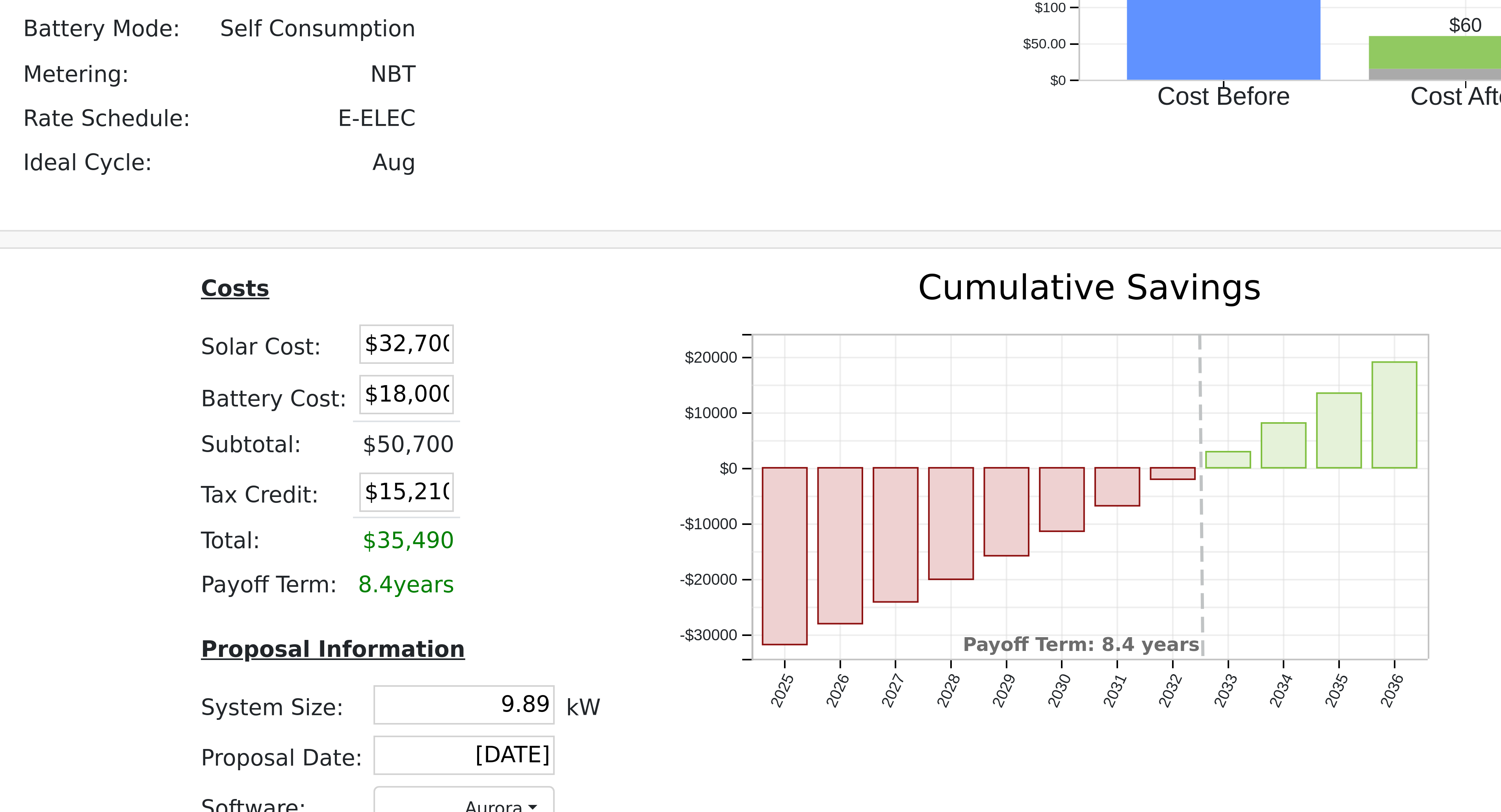
drag, startPoint x: 894, startPoint y: 734, endPoint x: 913, endPoint y: 735, distance: 19.0
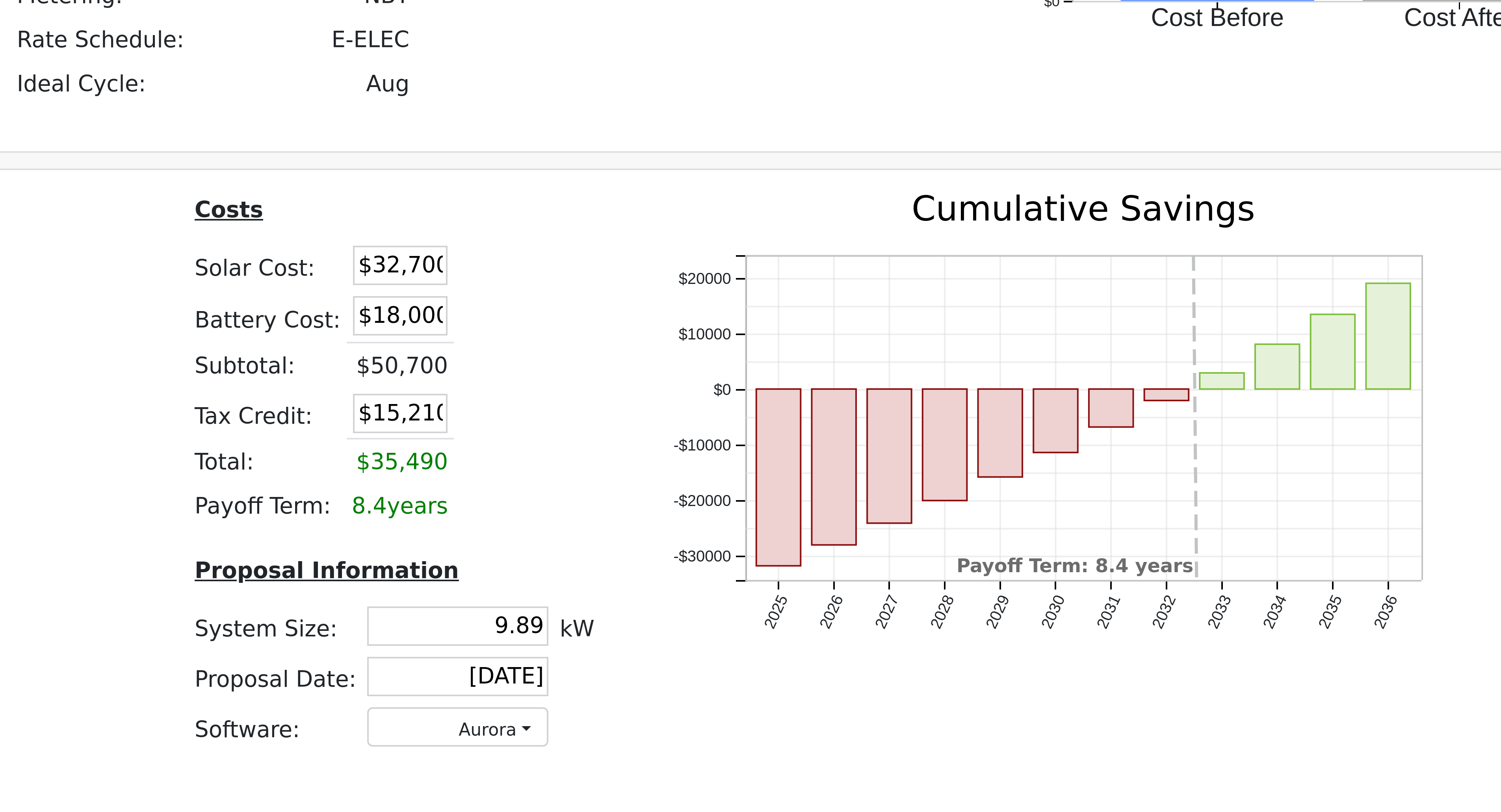
drag, startPoint x: 677, startPoint y: 685, endPoint x: 721, endPoint y: 685, distance: 44.0
click at [687, 369] on table "Costs Solar Cost: $32,700 Battery Cost: $18,000 Subtotal: $50,700 Tax Credit: $…" at bounding box center [688, 662] width 103 height 84
